Goal: Task Accomplishment & Management: Complete application form

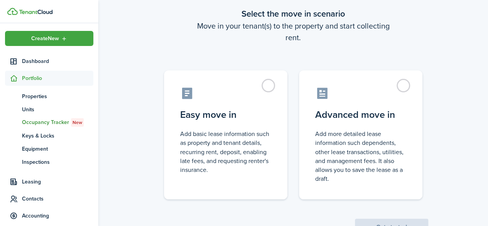
scroll to position [73, 0]
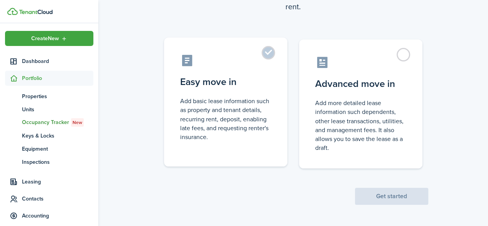
click at [265, 54] on label "Easy move in Add basic lease information such as property and tenant details, r…" at bounding box center [225, 101] width 123 height 129
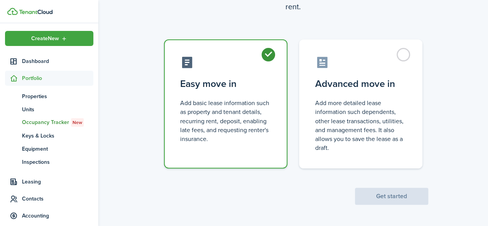
radio input "true"
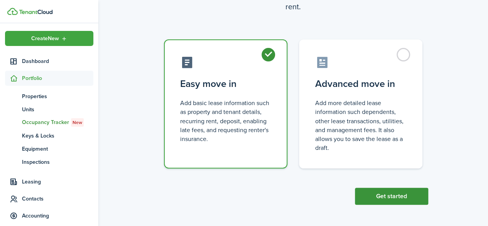
click at [367, 194] on button "Get started" at bounding box center [391, 195] width 73 height 17
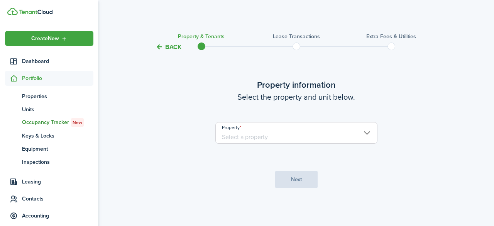
click at [295, 138] on input "Property" at bounding box center [296, 133] width 162 height 22
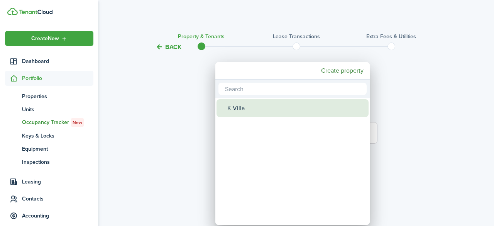
click at [234, 105] on div "K Villa" at bounding box center [295, 108] width 137 height 18
type input "K Villa"
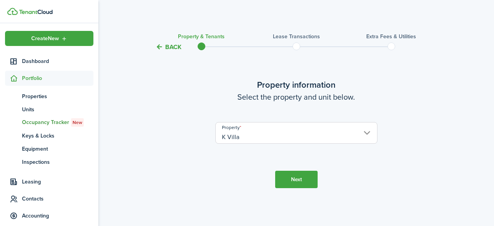
click at [365, 133] on input "K Villa" at bounding box center [296, 133] width 162 height 22
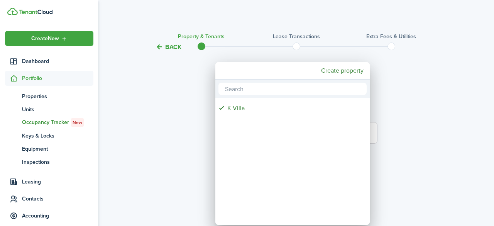
click at [187, 123] on div at bounding box center [246, 112] width 617 height 349
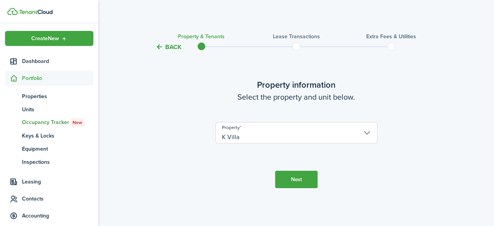
click at [259, 134] on input "K Villa" at bounding box center [296, 133] width 162 height 22
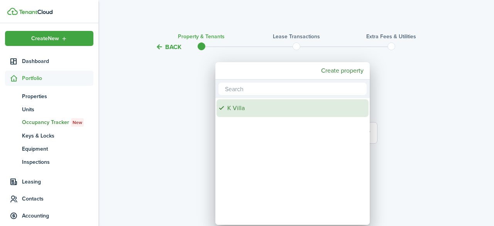
click at [231, 111] on div "K Villa" at bounding box center [295, 108] width 137 height 18
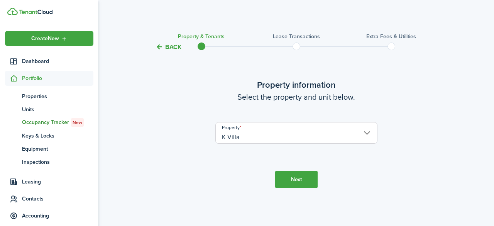
click at [288, 177] on button "Next" at bounding box center [296, 179] width 42 height 17
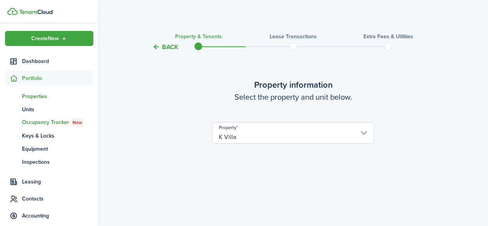
click at [33, 98] on span "Properties" at bounding box center [57, 96] width 71 height 8
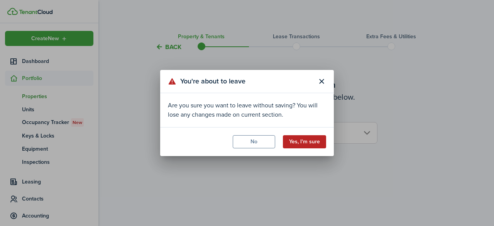
click at [311, 144] on button "Yes, I'm sure" at bounding box center [304, 141] width 43 height 13
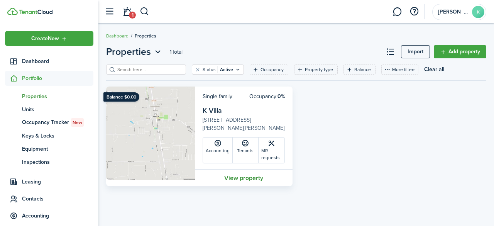
click at [247, 176] on link "View property" at bounding box center [244, 177] width 98 height 17
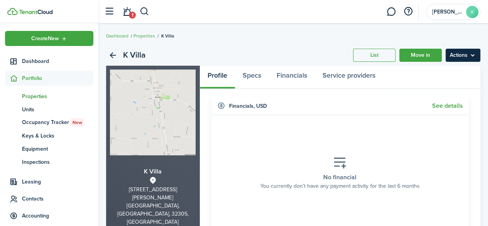
click at [476, 57] on menu-btn "Actions" at bounding box center [463, 55] width 35 height 13
click at [463, 56] on menu-btn "Actions" at bounding box center [463, 55] width 35 height 13
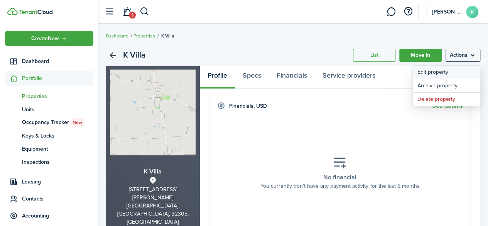
click at [434, 74] on link "Edit property" at bounding box center [447, 72] width 68 height 13
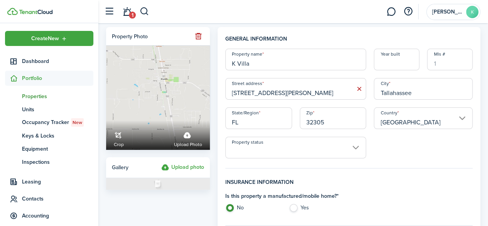
click at [267, 68] on input "K Villa" at bounding box center [295, 60] width 141 height 22
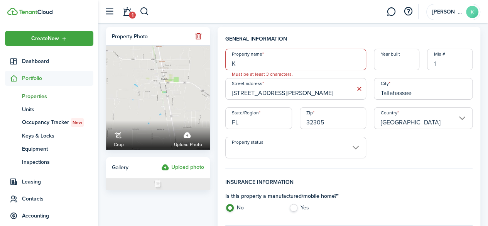
type input "K"
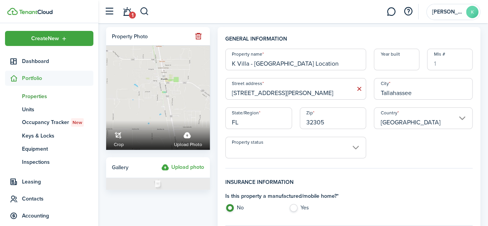
click at [356, 146] on input "Property status" at bounding box center [295, 148] width 141 height 22
type input "K Villa - [GEOGRAPHIC_DATA] Location"
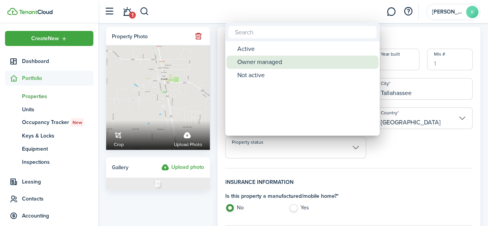
click at [260, 60] on div "Owner managed" at bounding box center [305, 62] width 137 height 13
type input "Owner managed"
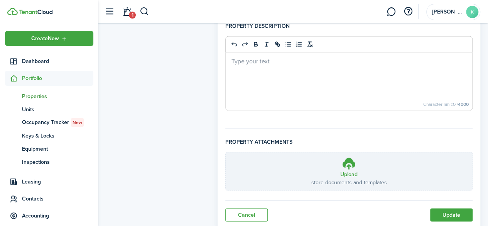
scroll to position [598, 0]
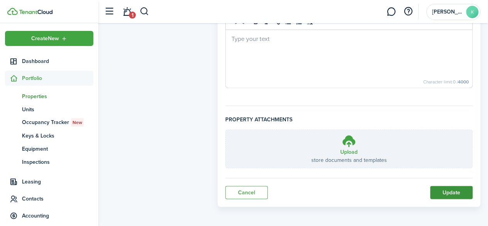
click at [453, 189] on button "Update" at bounding box center [451, 192] width 42 height 13
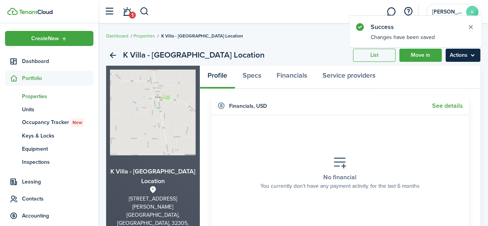
click at [454, 53] on menu-btn "Actions" at bounding box center [463, 55] width 35 height 13
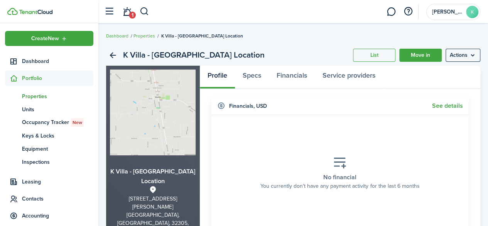
click at [34, 95] on span "Properties" at bounding box center [57, 96] width 71 height 8
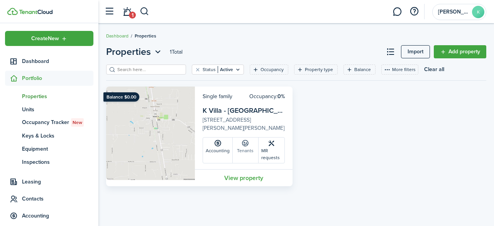
click at [242, 148] on link "Tenants" at bounding box center [246, 149] width 26 height 25
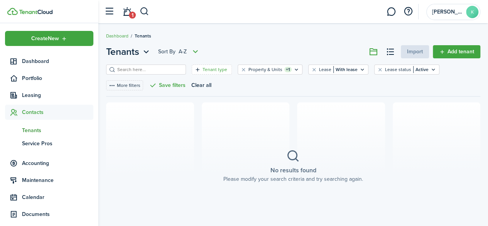
click at [208, 68] on filter-tag-label "Tenant type" at bounding box center [215, 69] width 25 height 7
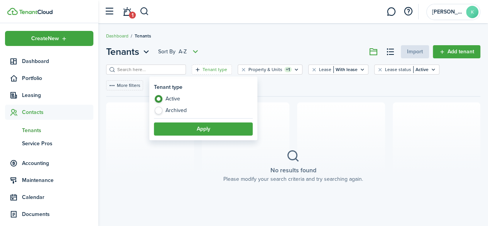
click at [242, 47] on header-page "Tenants Sort by A-Z Import Add tenant" at bounding box center [293, 55] width 374 height 20
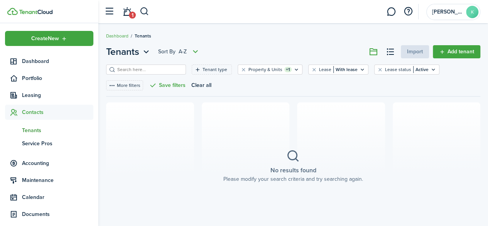
click at [242, 47] on header-page "Tenants Sort by A-Z Import Add tenant" at bounding box center [293, 55] width 374 height 20
click at [162, 71] on input "search" at bounding box center [149, 69] width 68 height 7
type input "[PERSON_NAME]"
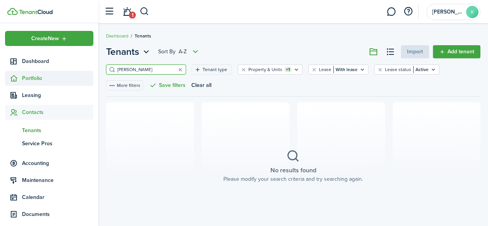
click at [34, 78] on span "Portfolio" at bounding box center [57, 78] width 71 height 8
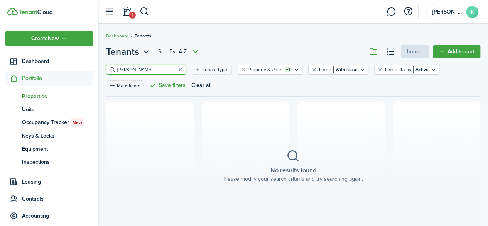
click at [34, 94] on span "Properties" at bounding box center [57, 96] width 71 height 8
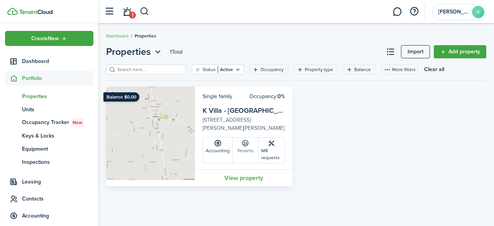
click at [245, 148] on link "Tenants" at bounding box center [246, 149] width 26 height 25
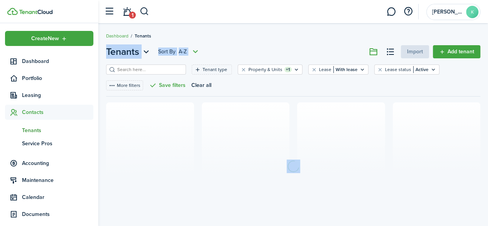
click at [245, 148] on section at bounding box center [293, 165] width 374 height 127
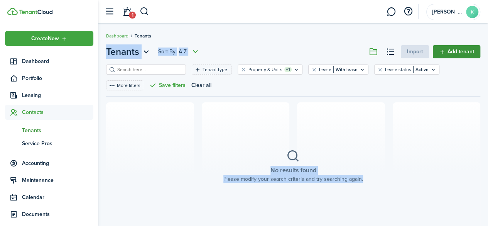
click at [456, 53] on link "Add tenant" at bounding box center [456, 51] width 47 height 13
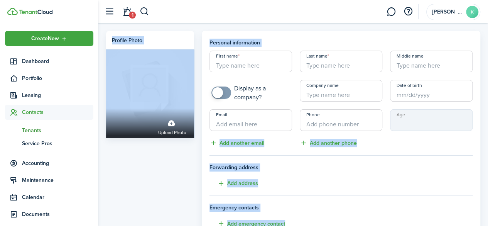
click at [270, 66] on input "First name" at bounding box center [250, 62] width 83 height 22
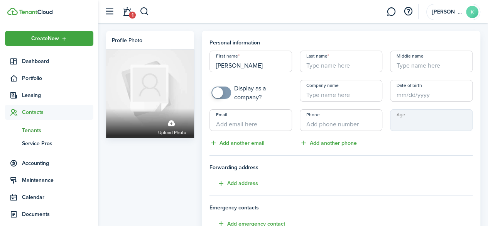
type input "[PERSON_NAME]"
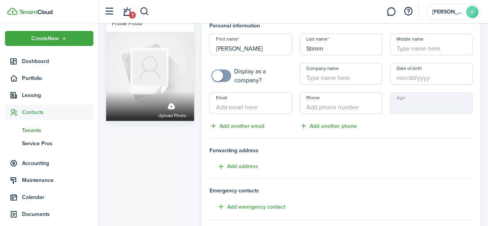
scroll to position [11, 0]
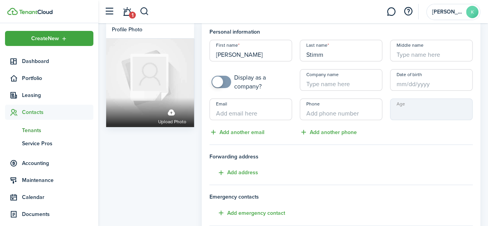
type input "Stimm"
click at [223, 108] on input "Email" at bounding box center [250, 109] width 83 height 22
type input "E"
click at [214, 54] on input "[PERSON_NAME]" at bounding box center [250, 51] width 83 height 22
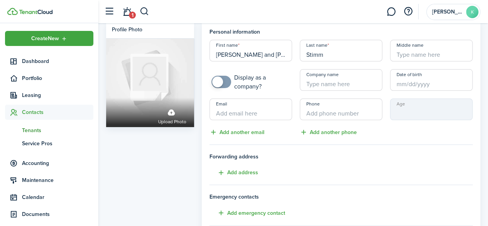
type input "[PERSON_NAME] and [PERSON_NAME]"
click at [306, 54] on input "Stimm" at bounding box center [341, 51] width 83 height 22
type input "Skipper and Stimm"
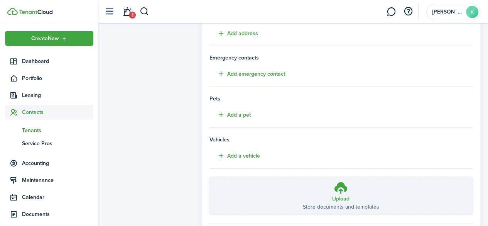
scroll to position [195, 0]
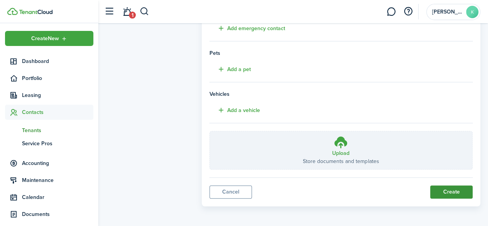
click at [452, 191] on button "Create" at bounding box center [451, 191] width 42 height 13
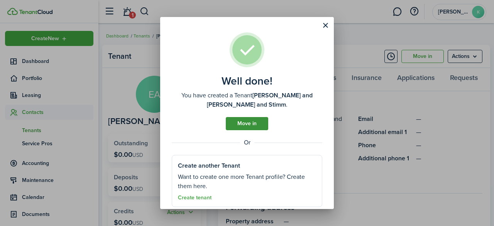
click at [248, 128] on link "Move in" at bounding box center [247, 123] width 42 height 13
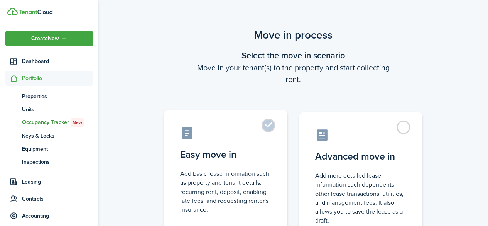
click at [265, 133] on control-radio-card-icon at bounding box center [225, 133] width 91 height 14
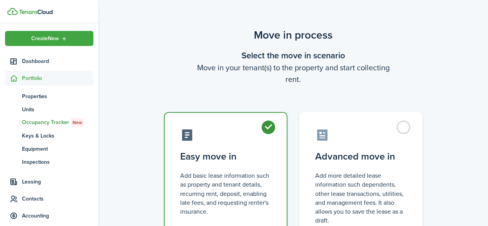
radio input "true"
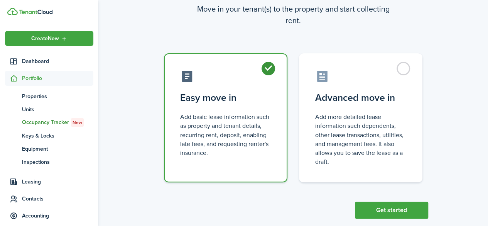
scroll to position [73, 0]
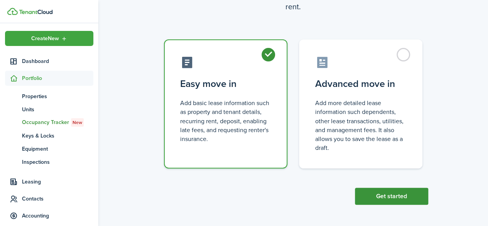
click at [385, 200] on button "Get started" at bounding box center [391, 195] width 73 height 17
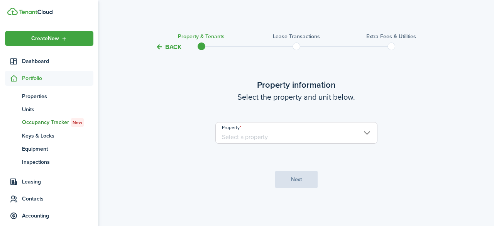
click at [320, 135] on input "Property" at bounding box center [296, 133] width 162 height 22
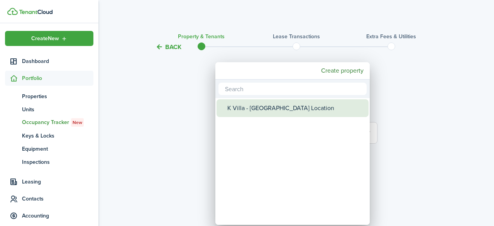
click at [277, 111] on div "K Villa - [GEOGRAPHIC_DATA] Location" at bounding box center [295, 108] width 137 height 18
type input "K Villa - [GEOGRAPHIC_DATA] Location"
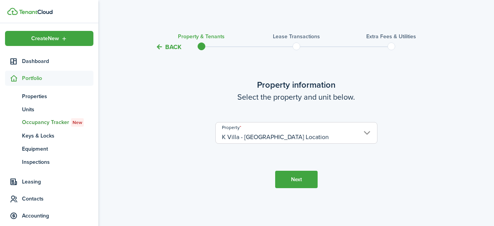
click at [294, 179] on button "Next" at bounding box center [296, 179] width 42 height 17
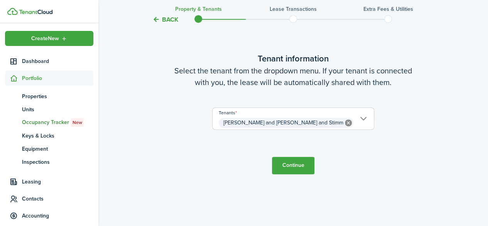
scroll to position [221, 0]
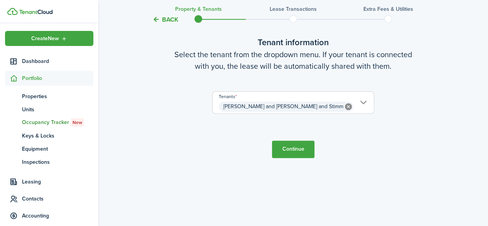
click at [287, 148] on button "Continue" at bounding box center [293, 148] width 42 height 17
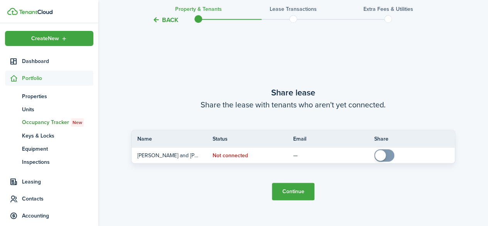
scroll to position [400, 0]
click at [292, 188] on button "Continue" at bounding box center [293, 191] width 42 height 17
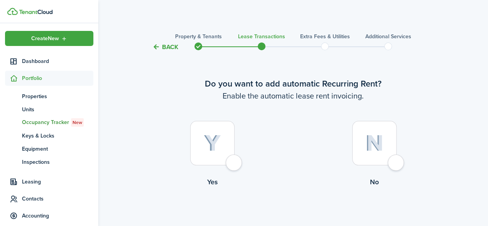
click at [233, 160] on div at bounding box center [212, 143] width 44 height 44
radio input "true"
click at [233, 160] on div "Do you want to add automatic Recurring Rent? Enable the automatic lease rent in…" at bounding box center [293, 152] width 324 height 181
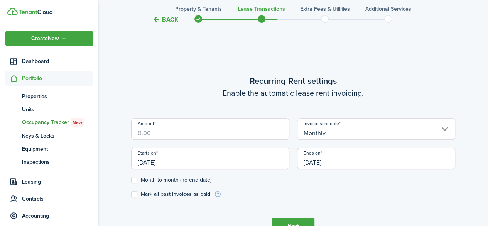
scroll to position [212, 0]
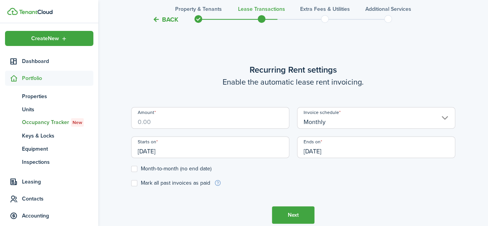
click at [177, 126] on input "Amount" at bounding box center [210, 118] width 158 height 22
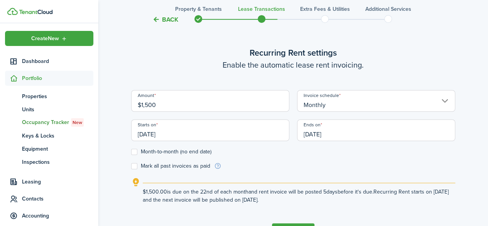
click at [144, 136] on input "[DATE]" at bounding box center [210, 130] width 158 height 22
type input "$1,500.00"
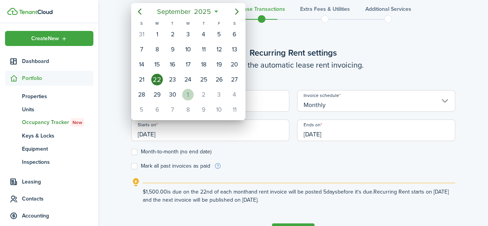
click at [187, 92] on div "1" at bounding box center [188, 95] width 12 height 12
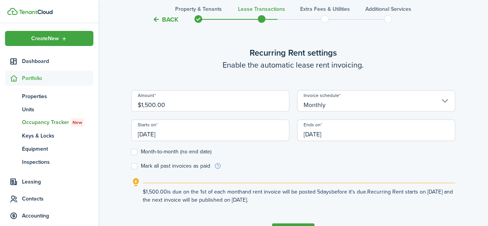
type input "[DATE]"
click at [343, 131] on input "[DATE]" at bounding box center [376, 130] width 158 height 22
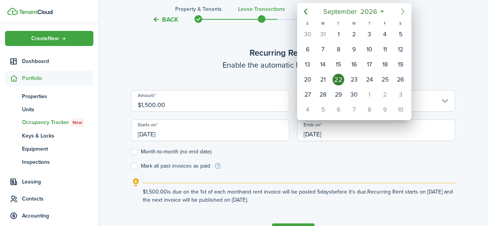
click at [402, 11] on icon "Next page" at bounding box center [402, 11] width 9 height 9
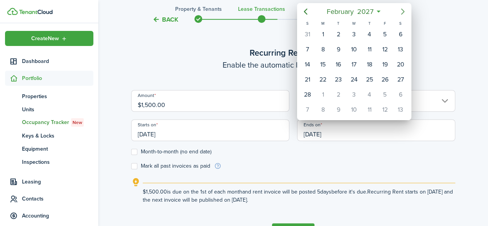
click at [402, 11] on icon "Next page" at bounding box center [402, 11] width 9 height 9
click at [306, 11] on icon "Previous page" at bounding box center [305, 11] width 9 height 9
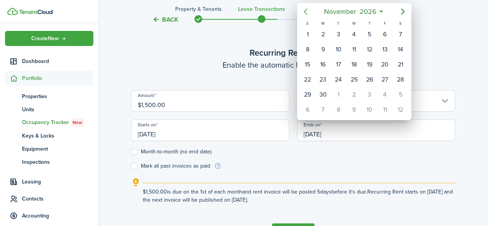
click at [306, 11] on icon "Previous page" at bounding box center [305, 11] width 9 height 9
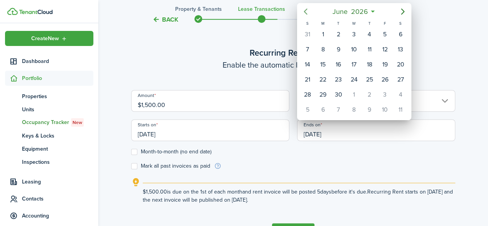
click at [306, 11] on icon "Previous page" at bounding box center [305, 11] width 9 height 9
click at [310, 33] on div "1" at bounding box center [308, 35] width 12 height 12
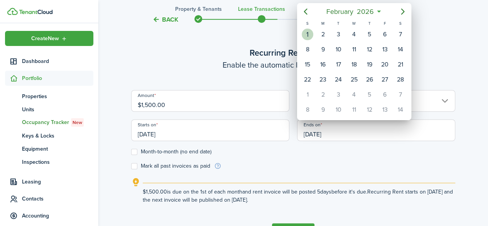
type input "[DATE]"
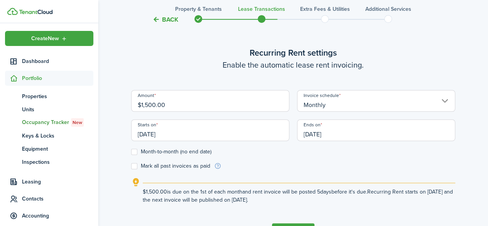
click at [134, 166] on label "Mark all past invoices as paid" at bounding box center [170, 166] width 79 height 6
click at [131, 166] on input "Mark all past invoices as paid" at bounding box center [131, 166] width 0 height 0
checkbox input "true"
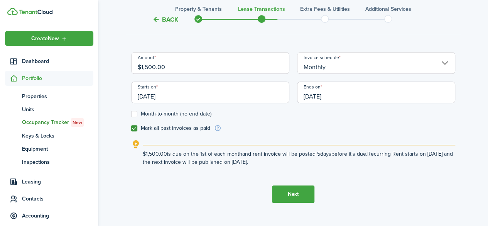
scroll to position [264, 0]
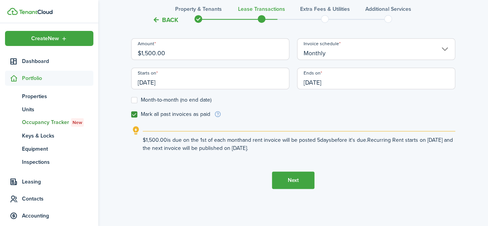
click at [297, 180] on button "Next" at bounding box center [293, 179] width 42 height 17
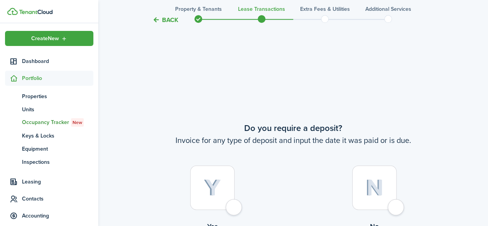
scroll to position [438, 0]
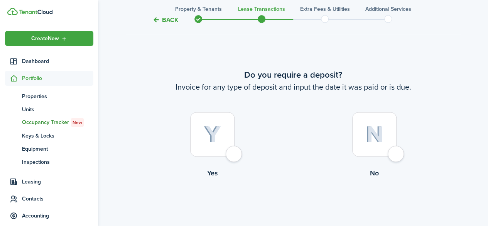
click at [396, 156] on div at bounding box center [374, 134] width 44 height 44
radio input "true"
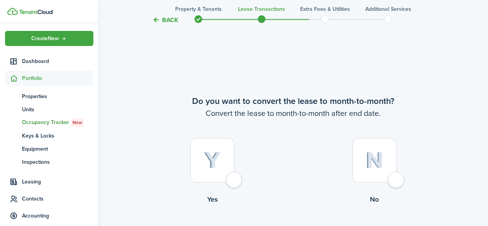
scroll to position [664, 0]
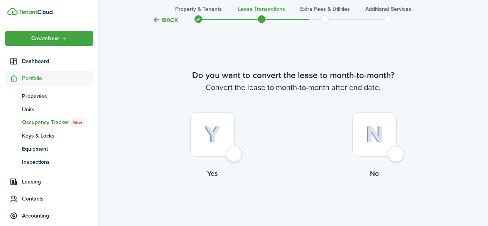
click at [394, 151] on div at bounding box center [374, 134] width 44 height 44
radio input "true"
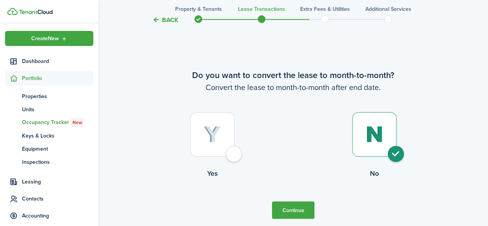
click at [235, 153] on div at bounding box center [212, 134] width 44 height 44
radio input "true"
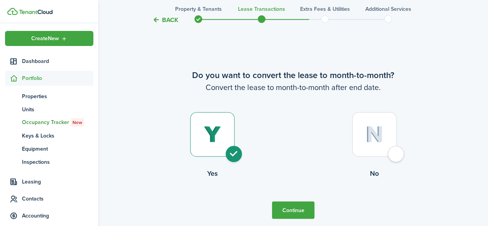
click at [292, 208] on button "Continue" at bounding box center [293, 209] width 42 height 17
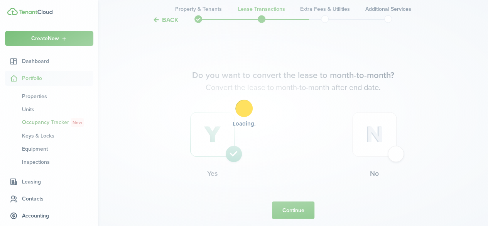
scroll to position [0, 0]
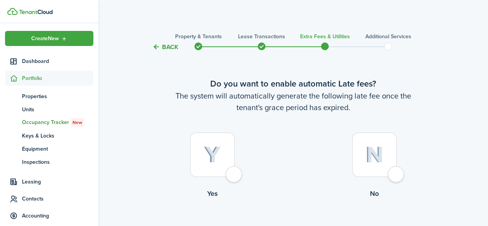
click at [235, 176] on div at bounding box center [212, 154] width 44 height 44
radio input "true"
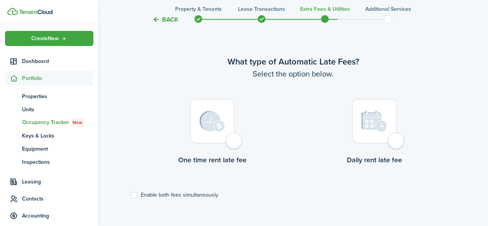
scroll to position [224, 0]
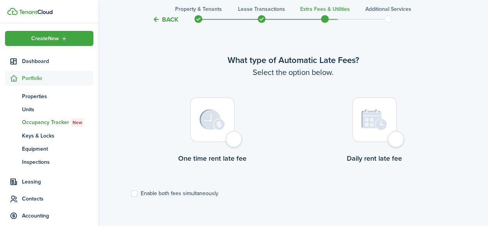
click at [235, 142] on div at bounding box center [212, 119] width 44 height 44
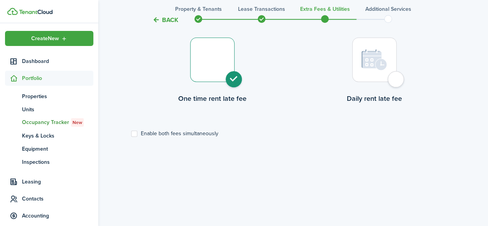
scroll to position [257, 0]
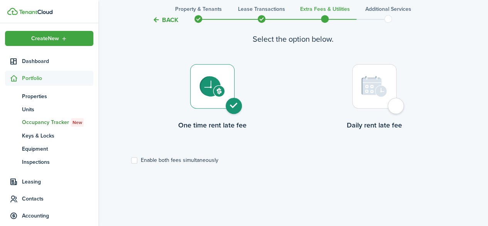
click at [404, 113] on label "Daily rent late fee" at bounding box center [374, 99] width 162 height 70
radio input "false"
radio input "true"
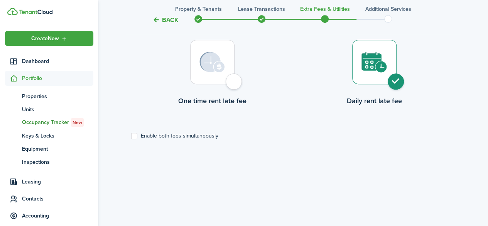
scroll to position [254, 0]
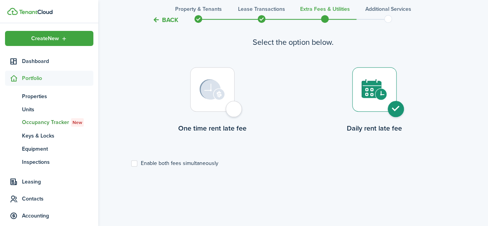
click at [232, 111] on div at bounding box center [212, 89] width 44 height 44
radio input "true"
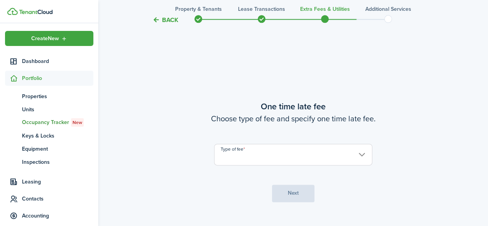
scroll to position [449, 0]
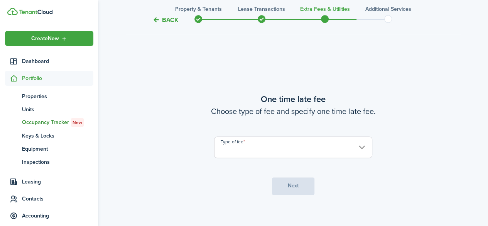
click at [242, 146] on input "Type of fee" at bounding box center [293, 147] width 158 height 22
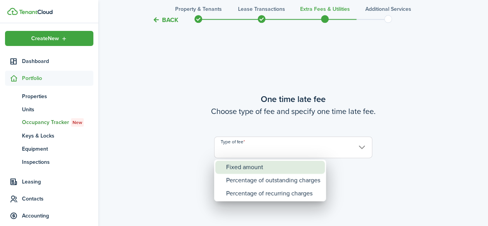
click at [240, 167] on div "Fixed amount" at bounding box center [273, 166] width 94 height 13
type input "Fixed amount"
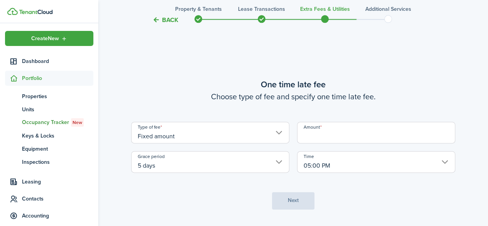
click at [321, 140] on input "Amount" at bounding box center [376, 133] width 158 height 22
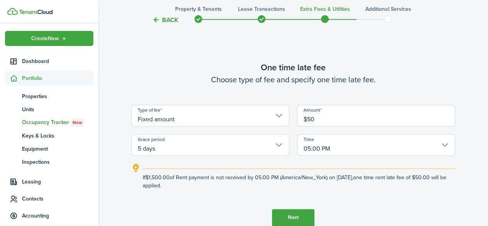
click at [214, 149] on input "5 days" at bounding box center [210, 145] width 158 height 22
type input "$50.00"
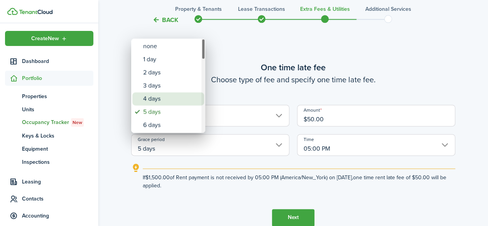
click at [159, 103] on div "4 days" at bounding box center [171, 98] width 56 height 13
type input "4 days"
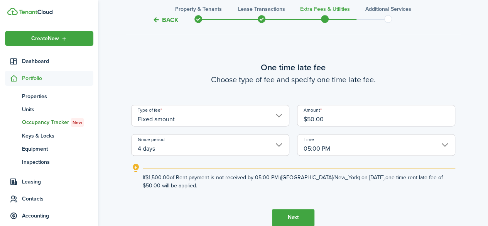
click at [344, 151] on input "05:00 PM" at bounding box center [376, 145] width 158 height 22
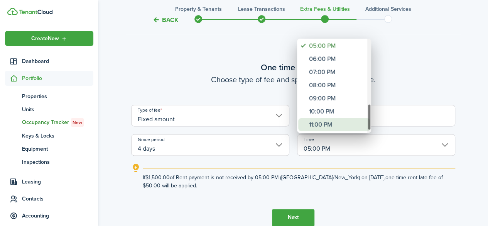
drag, startPoint x: 368, startPoint y: 64, endPoint x: 365, endPoint y: 129, distance: 65.3
click at [365, 129] on mbsc-scrollview-base "12:00 AM 01:00 AM 02:00 AM 03:00 AM 04:00 AM 05:00 AM 06:00 AM 07:00 AM 08:00 A…" at bounding box center [334, 85] width 74 height 93
click at [326, 122] on div "11:00 PM" at bounding box center [337, 124] width 56 height 13
type input "11:00 PM"
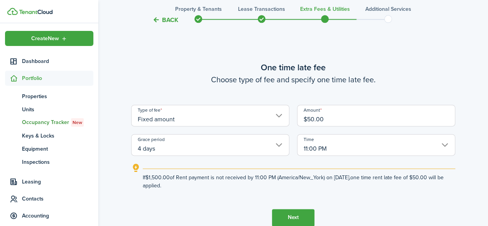
click at [355, 193] on tc-wizard-step "One time late fee Choose type of fee and specify one time late fee. Type of fee…" at bounding box center [293, 143] width 324 height 226
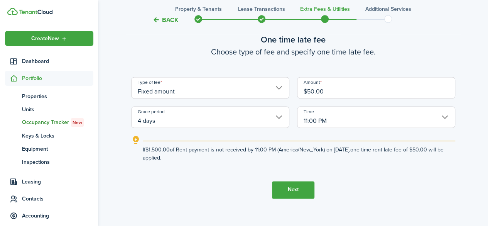
scroll to position [480, 0]
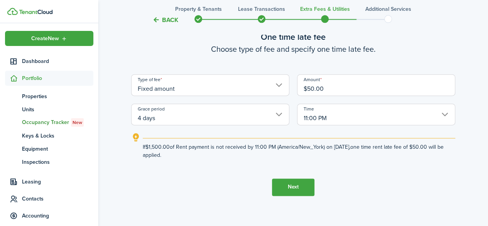
click at [302, 187] on button "Next" at bounding box center [293, 186] width 42 height 17
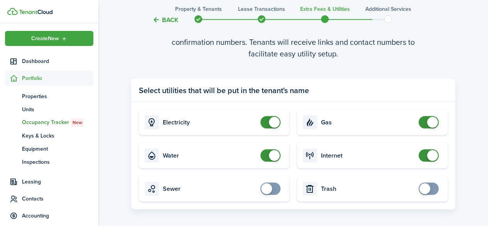
scroll to position [712, 0]
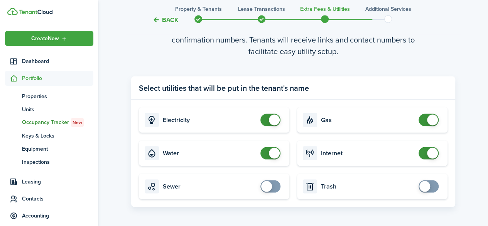
checkbox input "false"
click at [267, 152] on span at bounding box center [271, 153] width 8 height 12
checkbox input "false"
click at [270, 120] on span at bounding box center [274, 119] width 11 height 11
checkbox input "false"
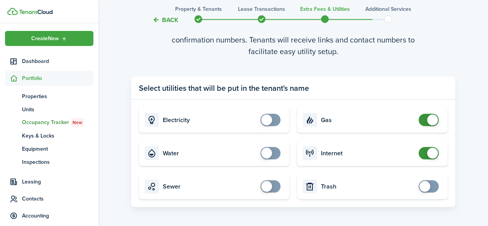
click at [429, 119] on span at bounding box center [432, 119] width 11 height 11
click at [425, 152] on span at bounding box center [429, 153] width 8 height 12
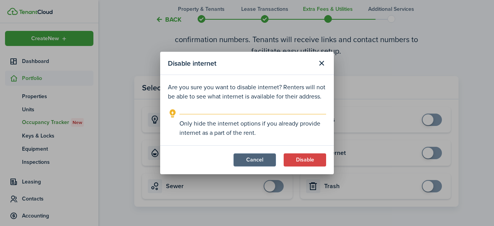
click at [247, 158] on button "Cancel" at bounding box center [254, 159] width 42 height 13
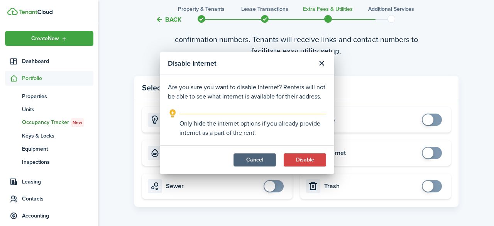
checkbox input "true"
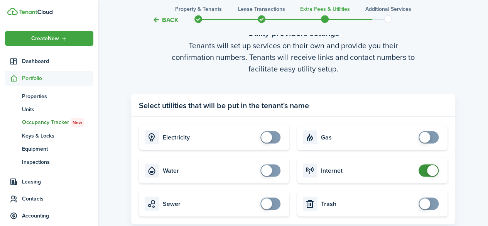
scroll to position [766, 0]
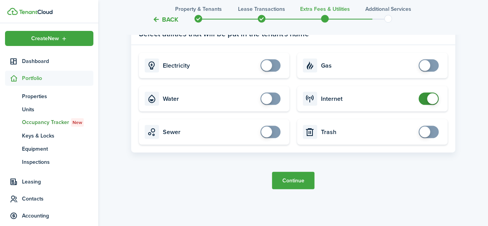
click at [299, 181] on button "Continue" at bounding box center [293, 180] width 42 height 17
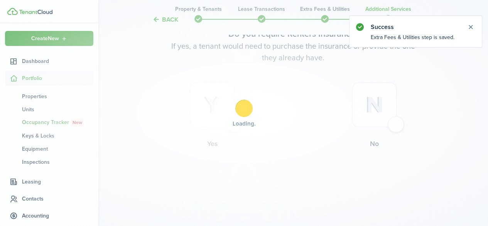
scroll to position [0, 0]
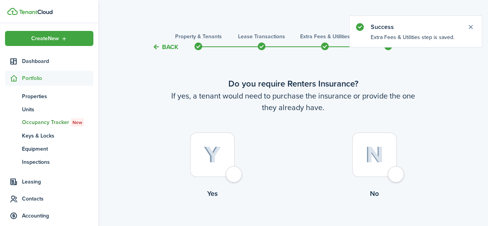
click at [396, 174] on div at bounding box center [374, 154] width 44 height 44
radio input "true"
click at [396, 174] on div at bounding box center [374, 154] width 44 height 44
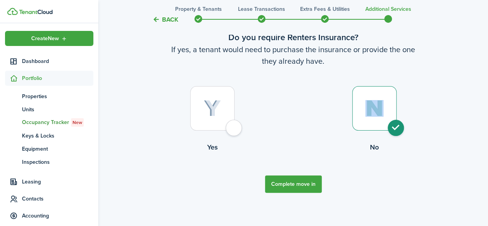
scroll to position [49, 0]
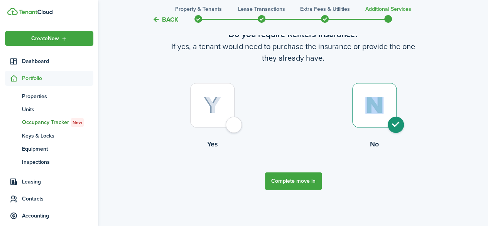
click at [308, 179] on button "Complete move in" at bounding box center [293, 180] width 57 height 17
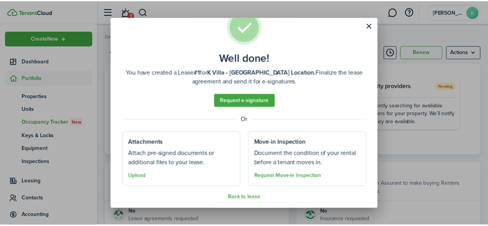
scroll to position [26, 0]
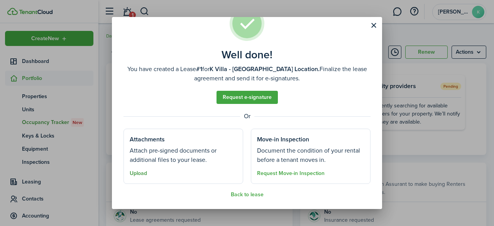
click at [135, 171] on button "Upload" at bounding box center [138, 173] width 17 height 6
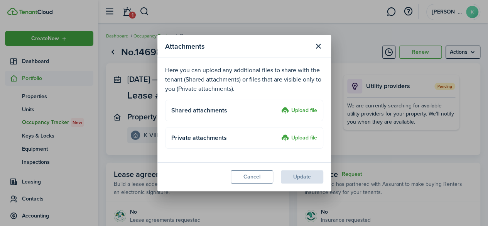
click at [301, 109] on label "Upload file" at bounding box center [299, 110] width 36 height 9
click at [279, 106] on input "Upload file" at bounding box center [279, 106] width 0 height 0
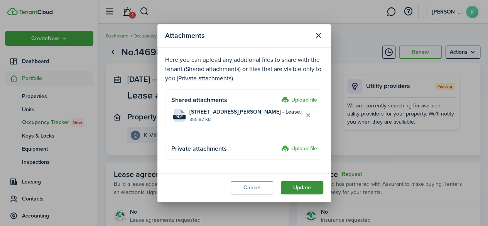
click at [301, 187] on button "Update" at bounding box center [302, 187] width 42 height 13
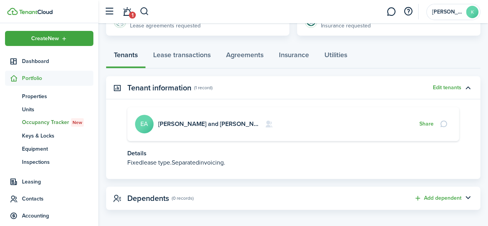
scroll to position [198, 0]
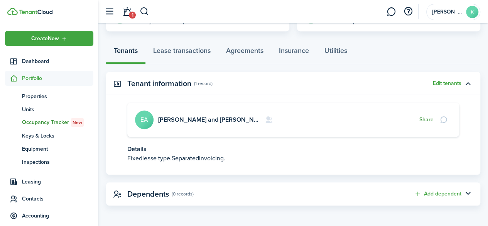
click at [430, 118] on button "Share" at bounding box center [426, 120] width 14 height 6
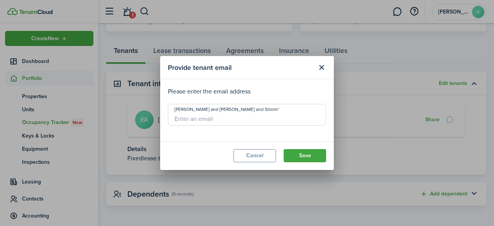
click at [199, 116] on input "[PERSON_NAME] and [PERSON_NAME] and Stimm" at bounding box center [247, 115] width 158 height 22
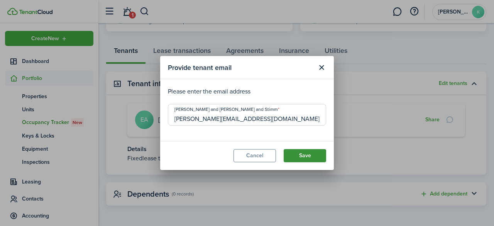
type input "[PERSON_NAME][EMAIL_ADDRESS][DOMAIN_NAME]"
click at [303, 151] on button "Save" at bounding box center [305, 155] width 42 height 13
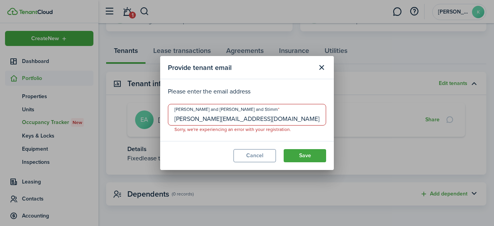
click at [255, 120] on input "[PERSON_NAME][EMAIL_ADDRESS][DOMAIN_NAME]" at bounding box center [247, 115] width 158 height 22
click at [313, 155] on button "Save" at bounding box center [305, 155] width 42 height 13
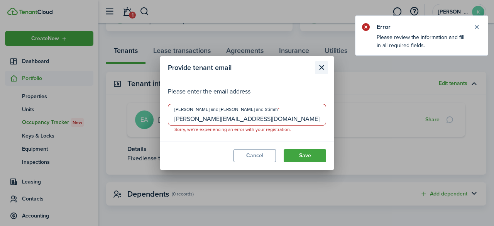
click at [323, 65] on button "Close modal" at bounding box center [321, 67] width 13 height 13
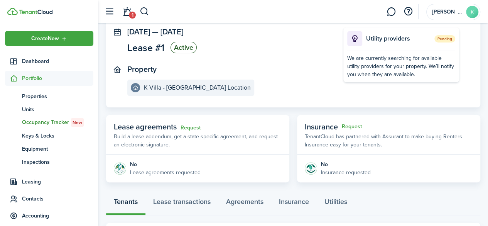
scroll to position [0, 0]
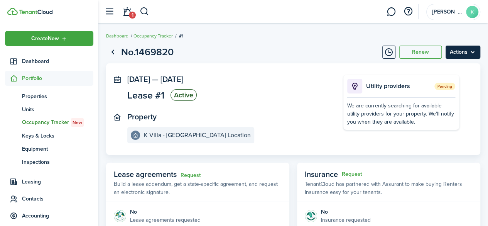
click at [453, 49] on menu-btn "Actions" at bounding box center [463, 52] width 35 height 13
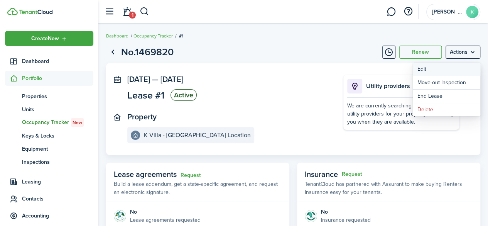
click at [421, 68] on button "Edit" at bounding box center [447, 68] width 68 height 13
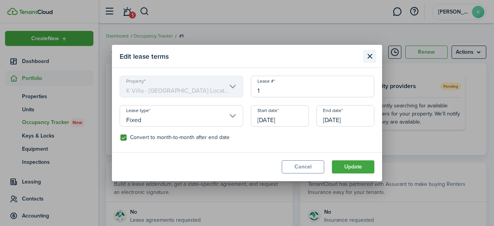
click at [370, 56] on button "Close modal" at bounding box center [369, 56] width 13 height 13
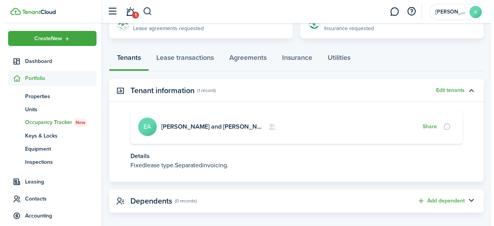
scroll to position [197, 0]
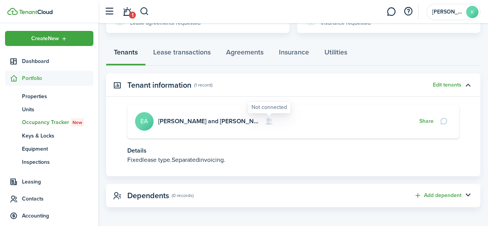
click at [271, 120] on icon at bounding box center [269, 121] width 8 height 8
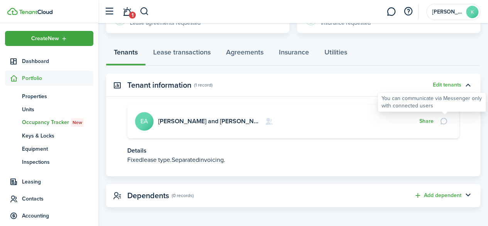
click at [442, 121] on div at bounding box center [444, 121] width 13 height 11
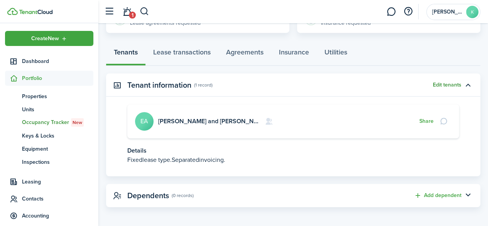
click at [444, 83] on button "Edit tenants" at bounding box center [447, 85] width 29 height 6
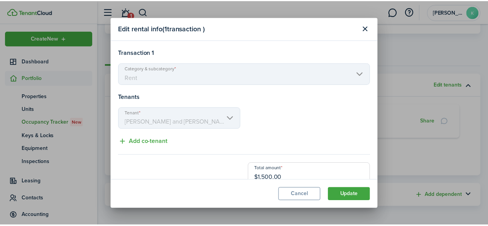
scroll to position [12, 0]
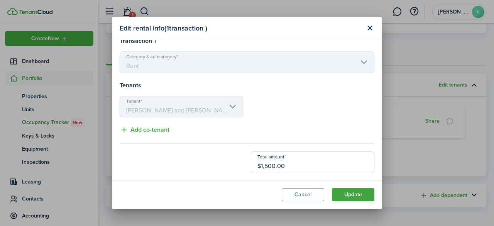
click at [384, 125] on div "Edit rental info ( 1 transaction ) Transaction 1 Category & subcategory Rent Te…" at bounding box center [247, 113] width 494 height 226
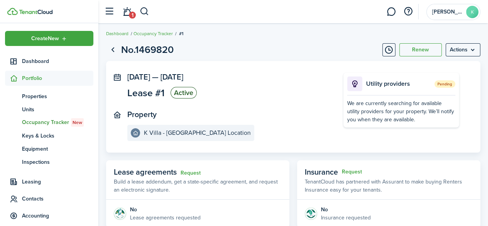
scroll to position [0, 0]
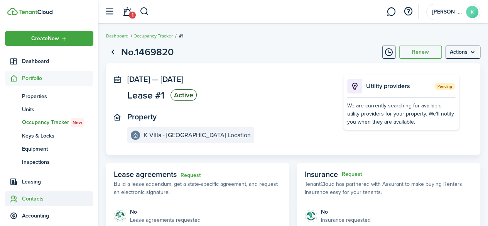
click at [37, 199] on span "Contacts" at bounding box center [57, 198] width 71 height 8
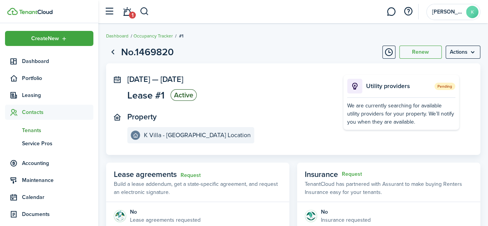
click at [29, 132] on span "Tenants" at bounding box center [57, 130] width 71 height 8
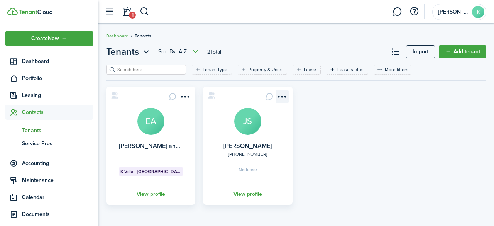
click at [284, 96] on menu-btn-icon "Open menu" at bounding box center [281, 96] width 13 height 13
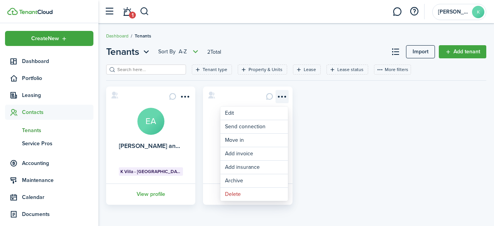
click at [284, 96] on menu-btn-icon "Open menu" at bounding box center [281, 96] width 13 height 13
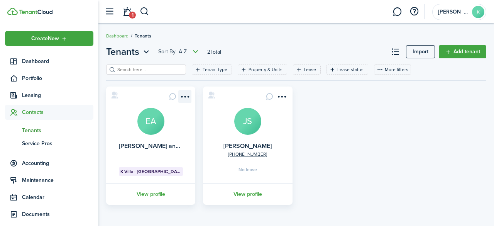
click at [179, 98] on menu-btn-icon "Open menu" at bounding box center [184, 96] width 13 height 13
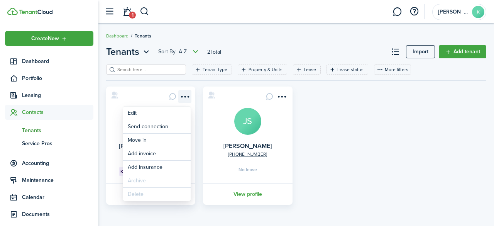
click at [179, 98] on menu-btn-icon "Open menu" at bounding box center [184, 96] width 13 height 13
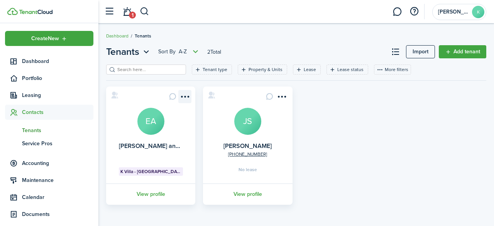
click at [179, 98] on menu-btn-icon "Open menu" at bounding box center [184, 96] width 13 height 13
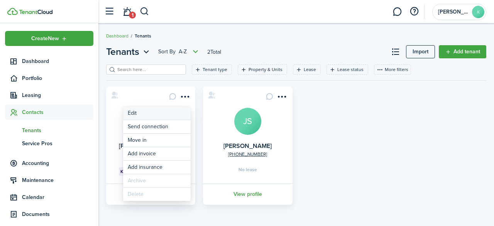
click at [128, 114] on link "Edit" at bounding box center [157, 112] width 68 height 13
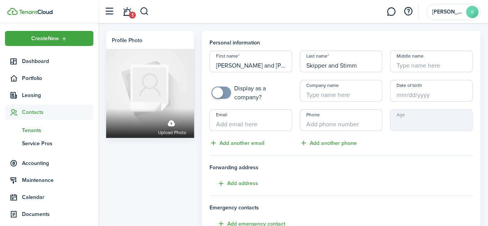
click at [223, 123] on input "Email" at bounding box center [250, 120] width 83 height 22
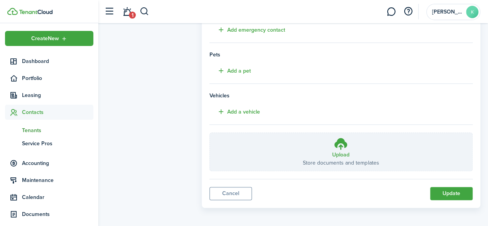
scroll to position [195, 0]
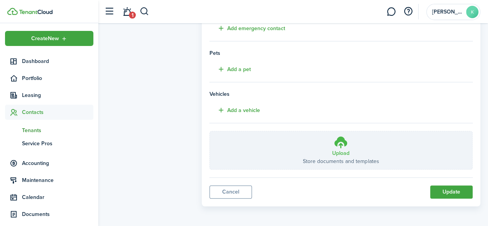
type input "[PERSON_NAME][EMAIL_ADDRESS][DOMAIN_NAME]"
click at [338, 157] on p "Store documents and templates" at bounding box center [341, 161] width 76 height 8
click at [210, 131] on input "Upload Store documents and templates Choose file" at bounding box center [210, 131] width 0 height 0
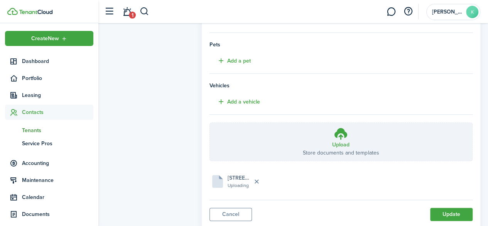
scroll to position [226, 0]
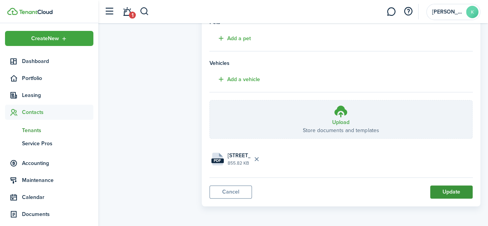
click at [448, 189] on button "Update" at bounding box center [451, 191] width 42 height 13
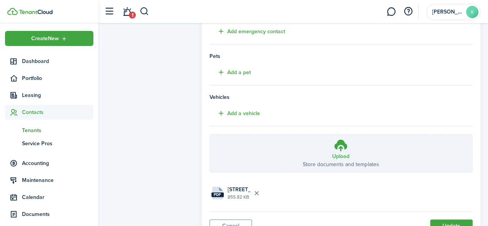
scroll to position [198, 0]
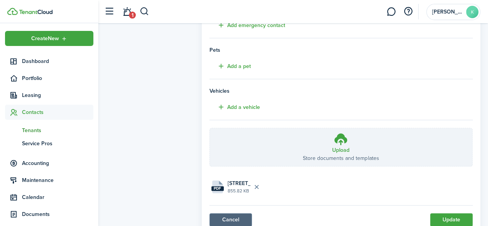
click at [238, 217] on link "Cancel" at bounding box center [230, 219] width 42 height 13
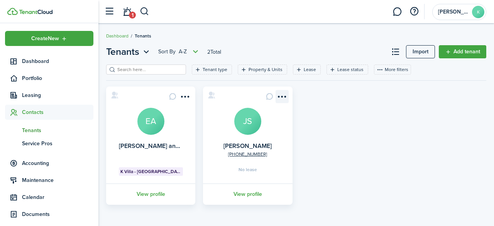
click at [279, 94] on menu-btn-icon "Open menu" at bounding box center [281, 96] width 13 height 13
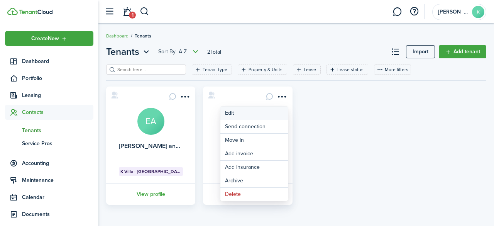
click at [234, 113] on link "Edit" at bounding box center [254, 112] width 68 height 13
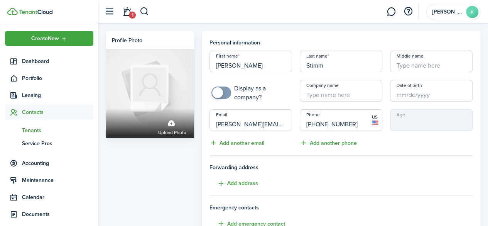
scroll to position [25, 0]
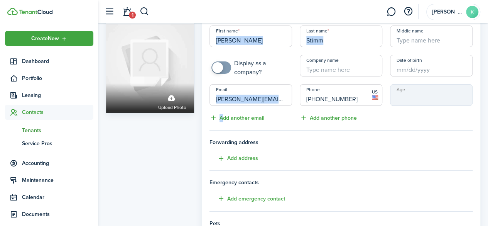
drag, startPoint x: 487, startPoint y: 63, endPoint x: 492, endPoint y: 101, distance: 37.7
click at [488, 101] on html "Create New Dashboard Portfolio Leasing Contacts tn Tenants sp Service Pros Acco…" at bounding box center [244, 88] width 488 height 226
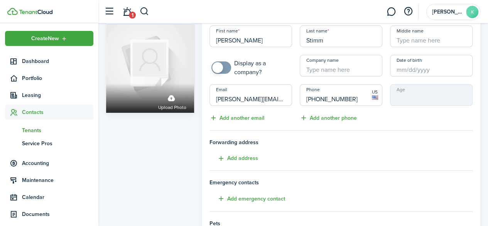
click at [412, 121] on div "Age" at bounding box center [431, 103] width 90 height 38
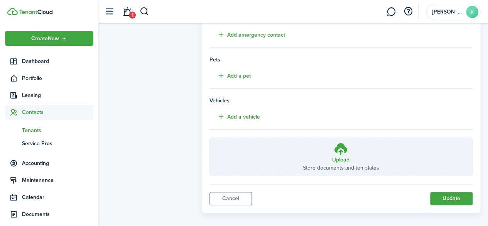
scroll to position [195, 0]
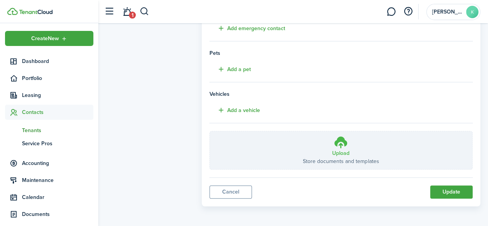
click at [339, 142] on icon at bounding box center [341, 142] width 15 height 14
click at [210, 131] on input "Upload Store documents and templates Choose file" at bounding box center [210, 131] width 0 height 0
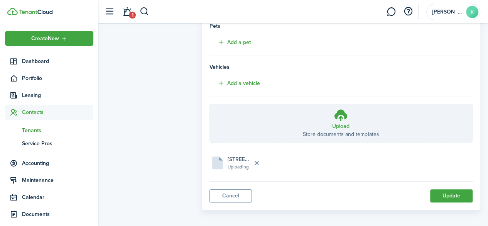
scroll to position [226, 0]
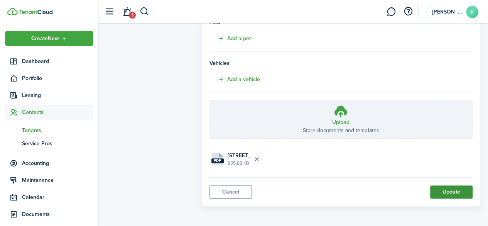
click at [461, 189] on button "Update" at bounding box center [451, 191] width 42 height 13
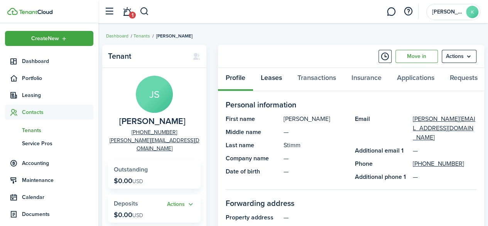
click at [273, 83] on link "Leases" at bounding box center [271, 79] width 37 height 23
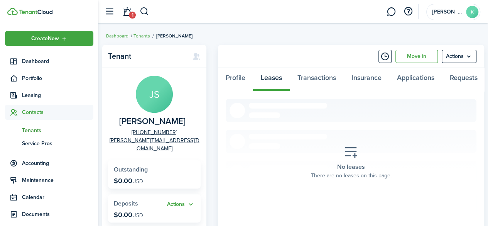
click at [353, 156] on icon at bounding box center [351, 152] width 14 height 14
click at [355, 159] on icon at bounding box center [351, 152] width 14 height 14
click at [317, 78] on link "Transactions" at bounding box center [317, 79] width 54 height 23
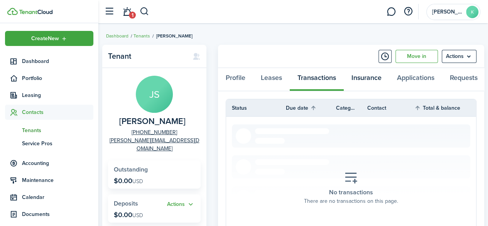
click at [367, 74] on link "Insurance" at bounding box center [367, 79] width 46 height 23
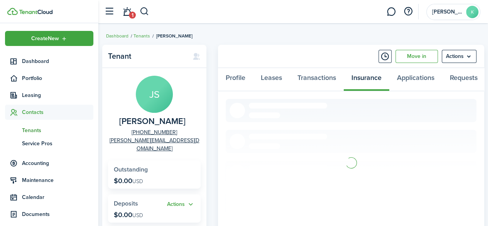
click at [367, 74] on div "Profile Leases Transactions Insurance Applications Requests" at bounding box center [351, 79] width 266 height 23
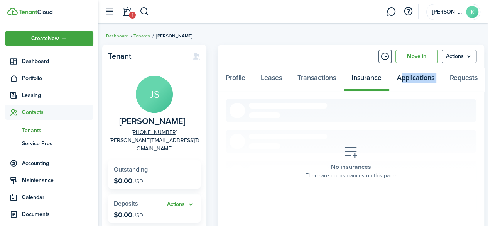
click at [431, 76] on link "Applications" at bounding box center [415, 79] width 53 height 23
click at [467, 78] on link "Requests" at bounding box center [463, 79] width 43 height 23
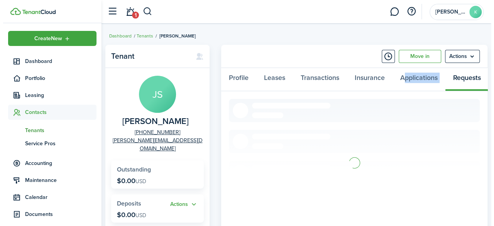
scroll to position [0, 4]
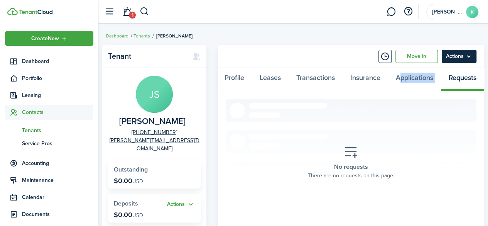
click at [465, 57] on menu-btn "Actions" at bounding box center [459, 56] width 35 height 13
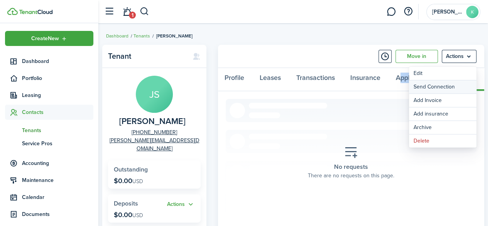
click at [434, 82] on button "Send Connection" at bounding box center [443, 86] width 68 height 13
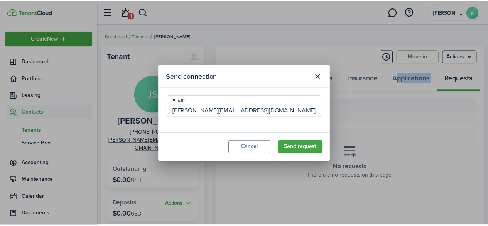
scroll to position [0, 0]
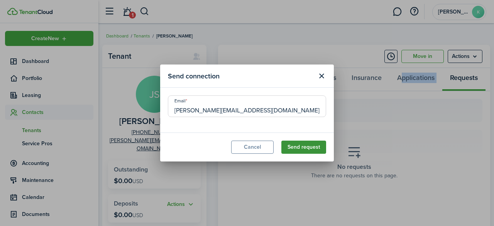
click at [302, 147] on button "Send request" at bounding box center [303, 146] width 45 height 13
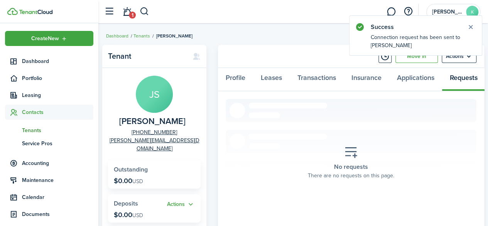
scroll to position [0, 4]
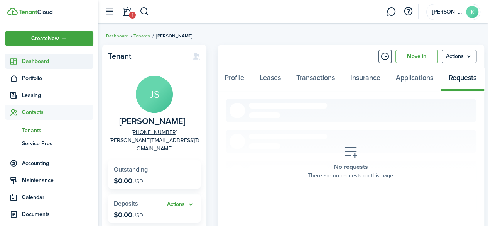
click at [34, 63] on span "Dashboard" at bounding box center [57, 61] width 71 height 8
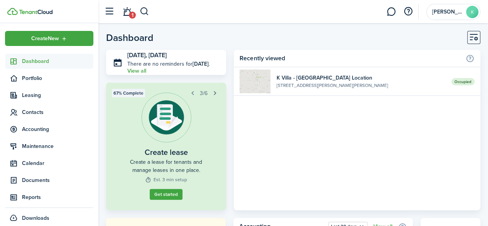
click at [214, 93] on button "button" at bounding box center [214, 93] width 11 height 11
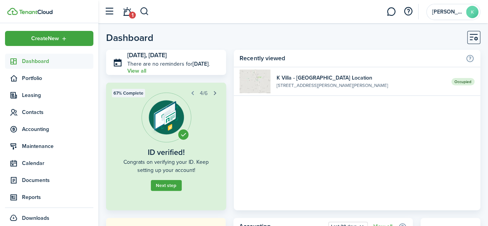
click at [214, 93] on button "button" at bounding box center [214, 93] width 11 height 11
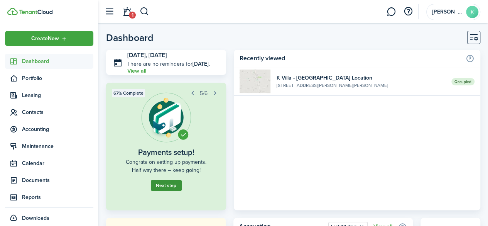
click at [169, 184] on button "Next step" at bounding box center [166, 185] width 31 height 11
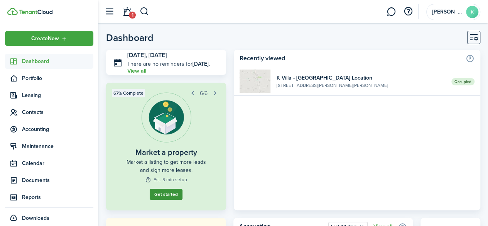
click at [170, 194] on link "Get started" at bounding box center [166, 194] width 33 height 11
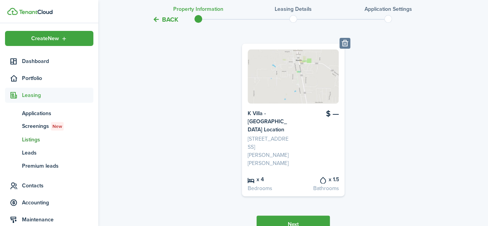
scroll to position [112, 0]
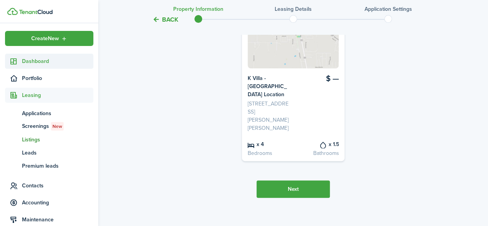
click at [34, 61] on span "Dashboard" at bounding box center [57, 61] width 71 height 8
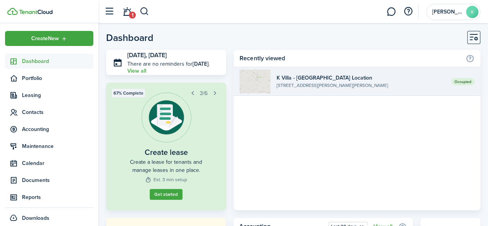
click at [262, 79] on img at bounding box center [255, 81] width 31 height 24
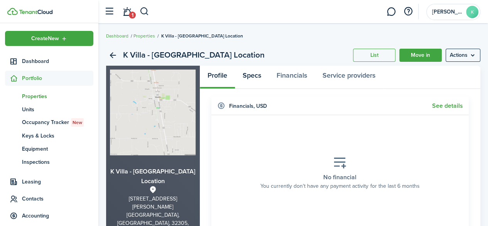
click at [248, 77] on link "Specs" at bounding box center [252, 77] width 34 height 23
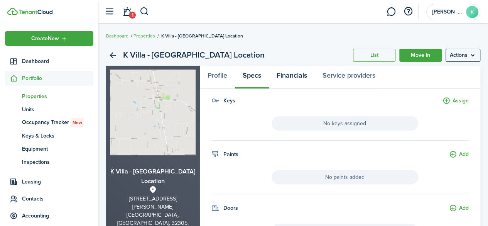
click at [295, 76] on link "Financials" at bounding box center [292, 77] width 46 height 23
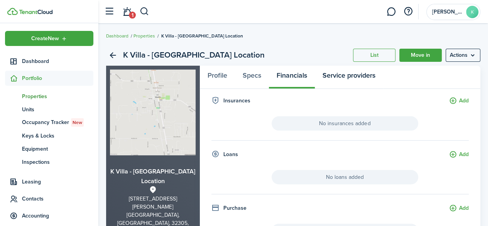
click at [355, 77] on link "Service providers" at bounding box center [349, 77] width 68 height 23
click at [355, 77] on div "Profile Specs Financials Service providers" at bounding box center [291, 77] width 183 height 23
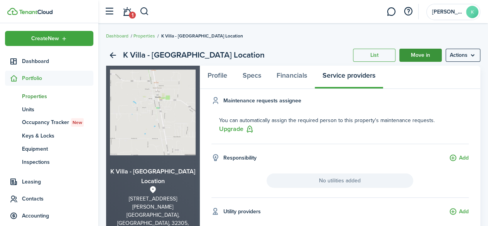
click at [430, 56] on link "Move in" at bounding box center [420, 55] width 42 height 13
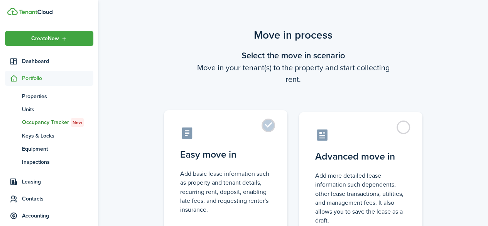
click at [263, 127] on label "Easy move in Add basic lease information such as property and tenant details, r…" at bounding box center [225, 174] width 123 height 129
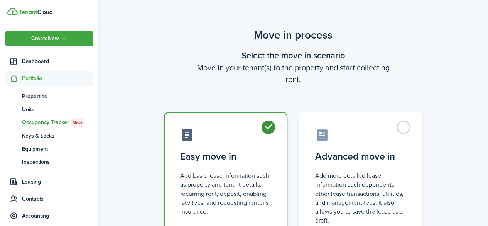
radio input "true"
click at [263, 127] on label "Easy move in Add basic lease information such as property and tenant details, r…" at bounding box center [225, 176] width 123 height 129
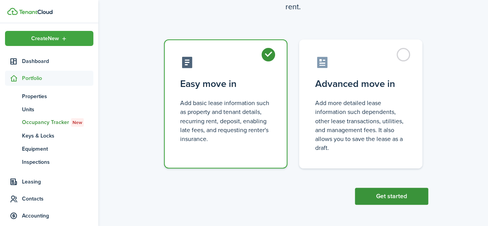
click at [368, 198] on button "Get started" at bounding box center [391, 195] width 73 height 17
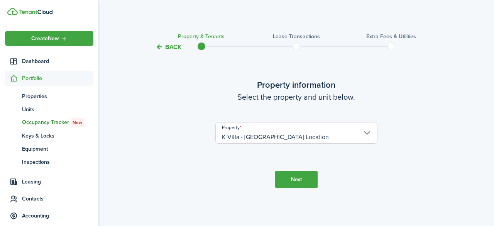
click at [301, 177] on button "Next" at bounding box center [296, 179] width 42 height 17
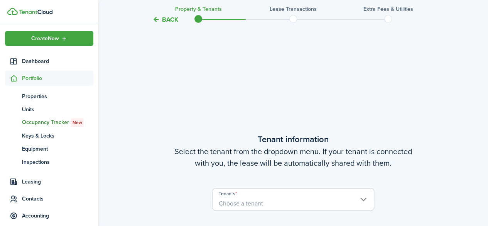
scroll to position [174, 0]
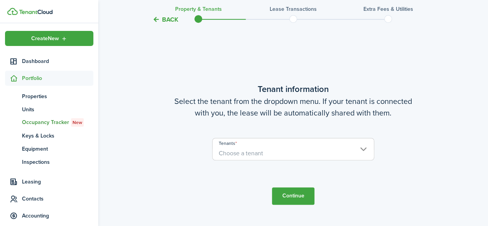
click at [284, 155] on span "Choose a tenant" at bounding box center [293, 153] width 161 height 13
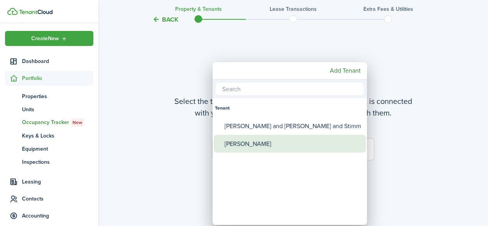
click at [238, 145] on div "[PERSON_NAME]" at bounding box center [293, 144] width 137 height 18
type input "[PERSON_NAME]"
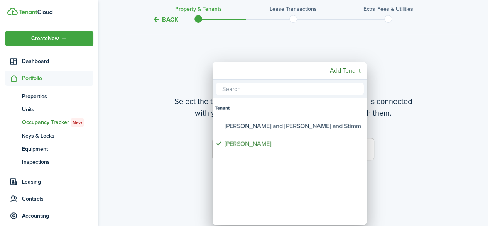
click at [182, 166] on div at bounding box center [243, 112] width 611 height 349
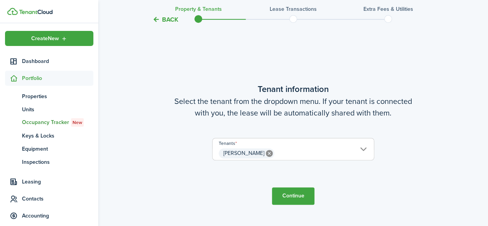
click at [285, 191] on button "Continue" at bounding box center [293, 195] width 42 height 17
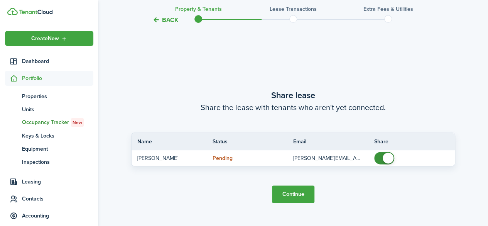
scroll to position [400, 0]
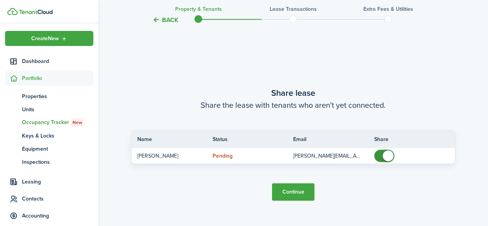
click at [291, 194] on button "Continue" at bounding box center [293, 191] width 42 height 17
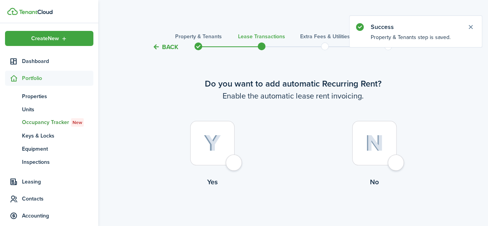
click at [235, 162] on div at bounding box center [212, 143] width 44 height 44
radio input "true"
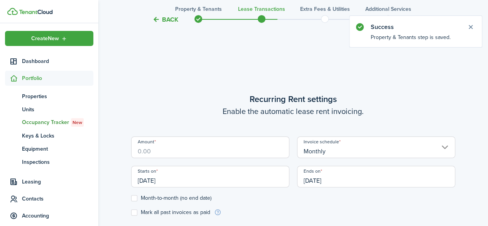
scroll to position [212, 0]
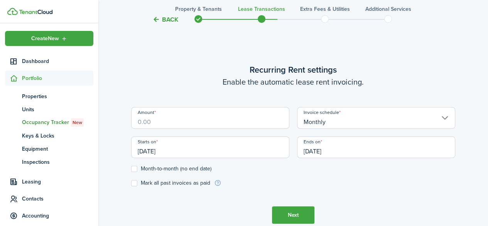
click at [247, 125] on input "Amount" at bounding box center [210, 118] width 158 height 22
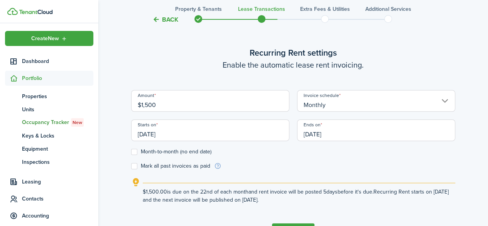
type input "$1,500.00"
click at [170, 167] on label "Mark all past invoices as paid" at bounding box center [170, 166] width 79 height 6
click at [131, 166] on input "Mark all past invoices as paid" at bounding box center [131, 166] width 0 height 0
checkbox input "true"
click at [308, 135] on input "[DATE]" at bounding box center [376, 130] width 158 height 22
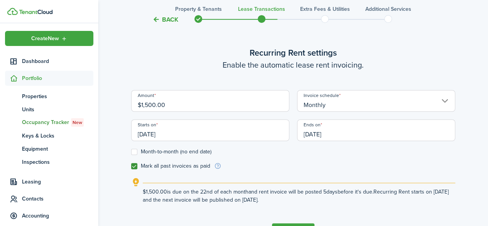
click at [308, 135] on div at bounding box center [243, 112] width 611 height 349
click at [308, 135] on input "[DATE]" at bounding box center [376, 130] width 158 height 22
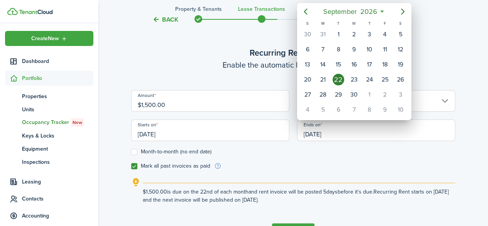
click at [311, 132] on div at bounding box center [243, 112] width 611 height 349
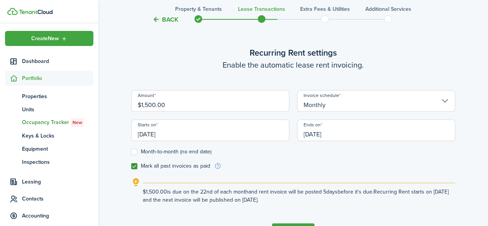
click at [311, 135] on input "[DATE]" at bounding box center [376, 130] width 158 height 22
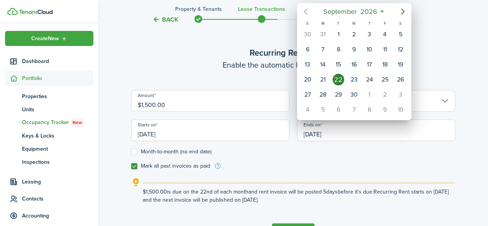
click at [303, 10] on icon "Previous page" at bounding box center [305, 11] width 9 height 9
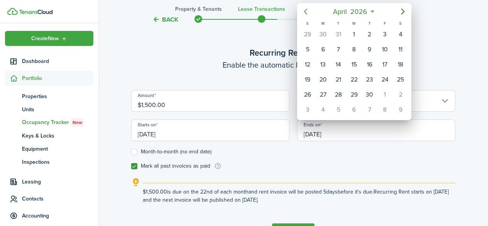
click at [303, 10] on icon "Previous page" at bounding box center [305, 11] width 9 height 9
click at [401, 79] on div "28" at bounding box center [401, 80] width 12 height 12
type input "[DATE]"
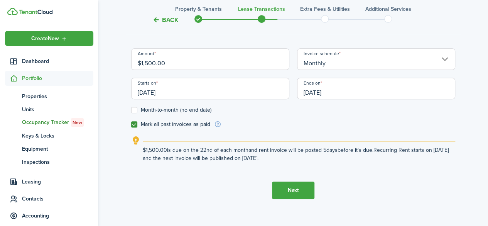
scroll to position [264, 0]
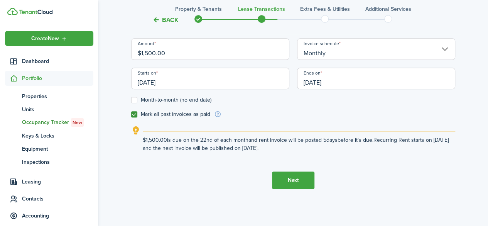
click at [293, 173] on button "Next" at bounding box center [293, 179] width 42 height 17
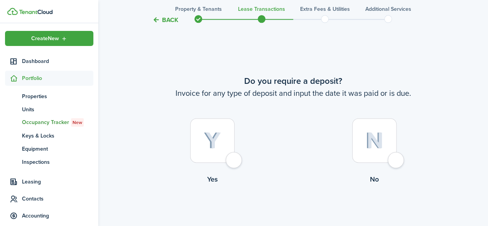
scroll to position [438, 0]
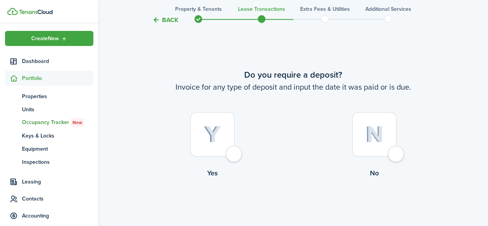
click at [397, 153] on div at bounding box center [374, 134] width 44 height 44
radio input "true"
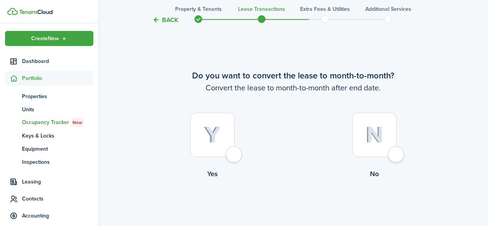
scroll to position [664, 0]
click at [233, 153] on div at bounding box center [212, 134] width 44 height 44
radio input "true"
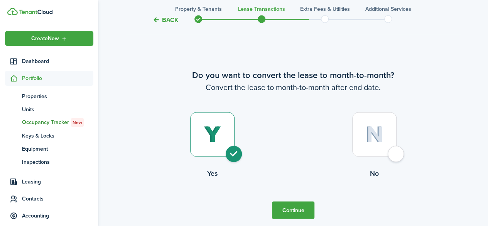
click at [290, 206] on button "Continue" at bounding box center [293, 209] width 42 height 17
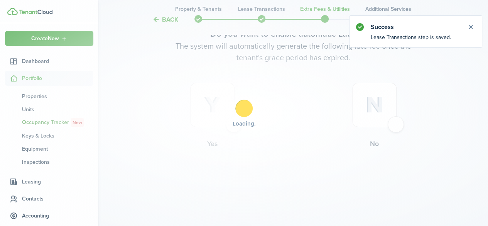
scroll to position [0, 0]
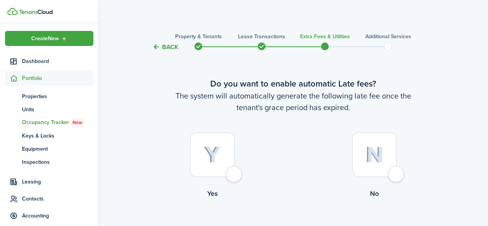
click at [234, 175] on div at bounding box center [212, 154] width 44 height 44
radio input "true"
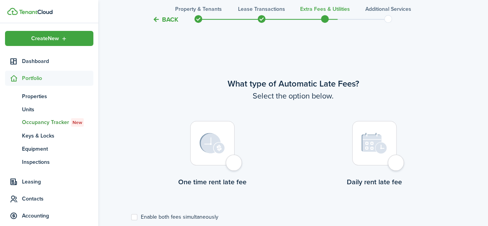
scroll to position [224, 0]
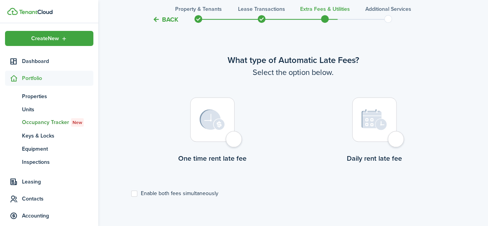
click at [231, 142] on div at bounding box center [212, 119] width 44 height 44
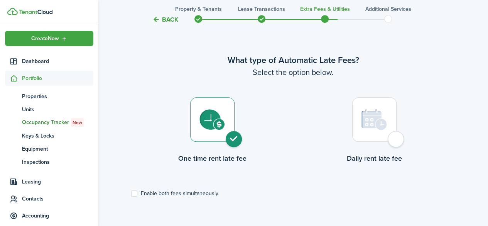
radio input "true"
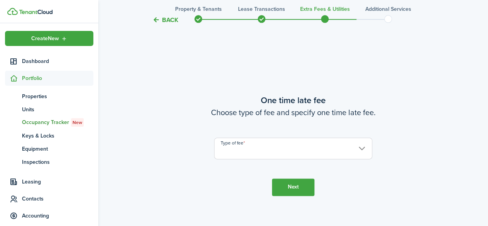
scroll to position [449, 0]
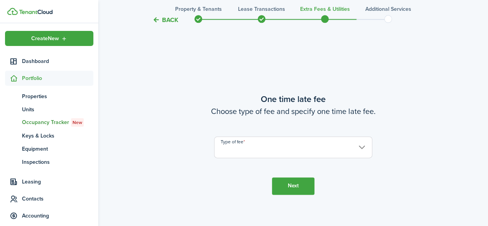
click at [231, 147] on input "Type of fee" at bounding box center [293, 147] width 158 height 22
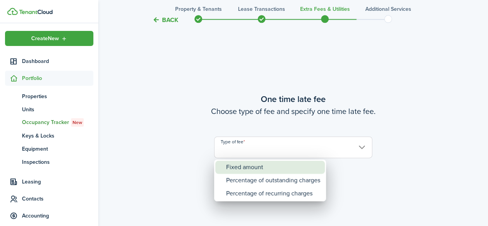
click at [232, 166] on div "Fixed amount" at bounding box center [273, 166] width 94 height 13
type input "Fixed amount"
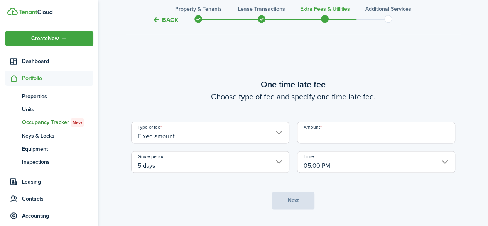
click at [316, 132] on input "Amount" at bounding box center [376, 133] width 158 height 22
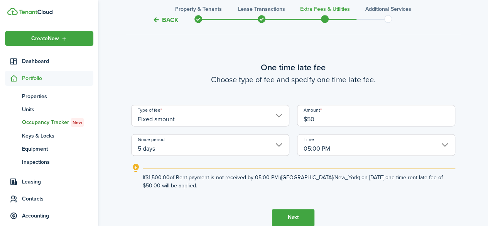
click at [192, 154] on input "5 days" at bounding box center [210, 145] width 158 height 22
type input "$50.00"
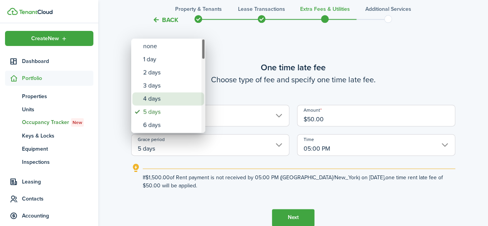
click at [152, 101] on div "4 days" at bounding box center [171, 98] width 56 height 13
type input "4 days"
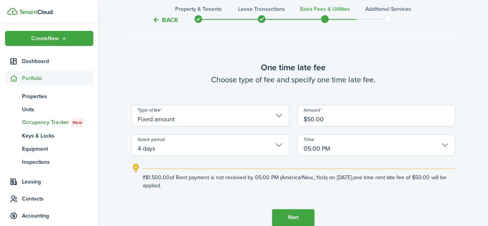
click at [350, 146] on input "05:00 PM" at bounding box center [376, 145] width 158 height 22
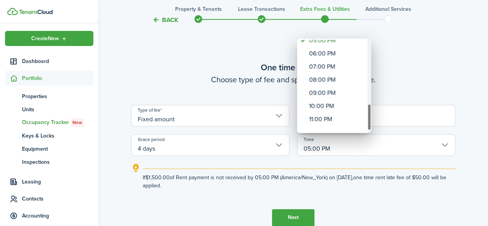
drag, startPoint x: 370, startPoint y: 57, endPoint x: 368, endPoint y: 124, distance: 66.8
click at [368, 124] on div "Time" at bounding box center [369, 117] width 4 height 27
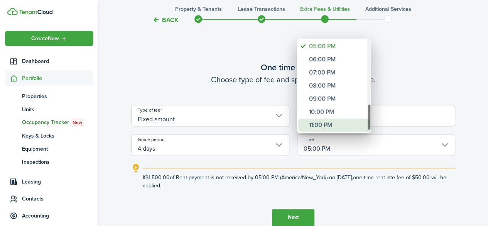
click at [327, 125] on div "11:00 PM" at bounding box center [337, 124] width 56 height 13
type input "11:00 PM"
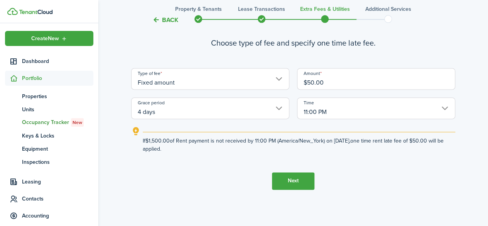
scroll to position [491, 0]
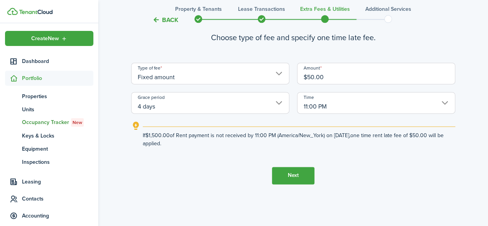
click at [297, 177] on button "Next" at bounding box center [293, 175] width 42 height 17
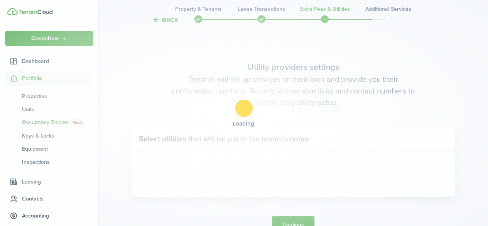
scroll to position [675, 0]
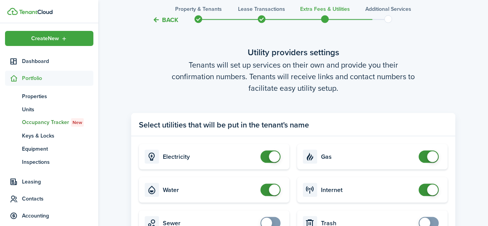
checkbox input "false"
click at [270, 159] on span at bounding box center [274, 156] width 11 height 11
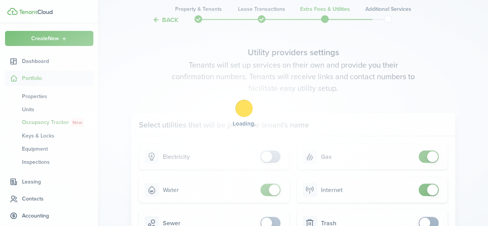
click at [272, 182] on div "Loading" at bounding box center [244, 113] width 488 height 226
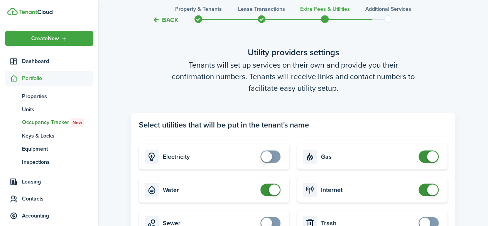
checkbox input "false"
click at [271, 193] on span at bounding box center [274, 189] width 11 height 11
checkbox input "false"
click at [426, 155] on span at bounding box center [429, 156] width 8 height 12
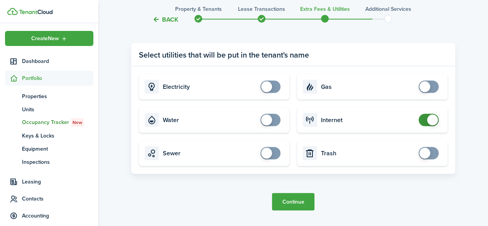
scroll to position [766, 0]
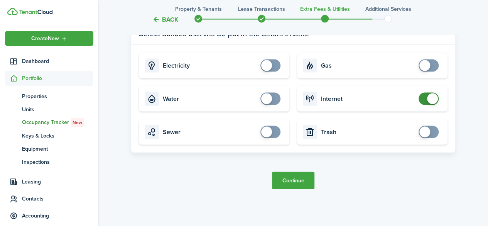
click at [291, 183] on button "Continue" at bounding box center [293, 180] width 42 height 17
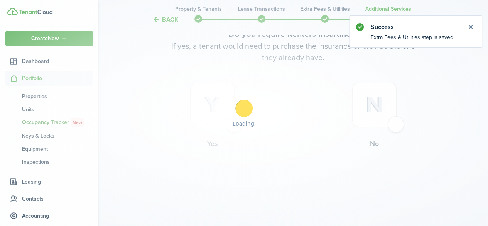
scroll to position [0, 0]
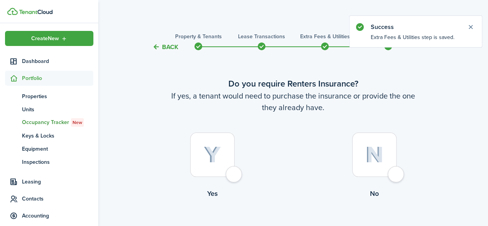
click at [397, 173] on div at bounding box center [374, 154] width 44 height 44
radio input "true"
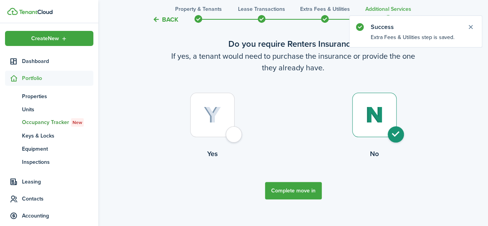
scroll to position [49, 0]
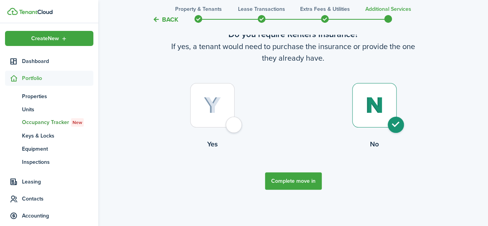
click at [306, 182] on button "Complete move in" at bounding box center [293, 180] width 57 height 17
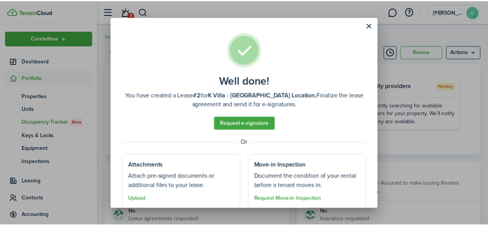
scroll to position [26, 0]
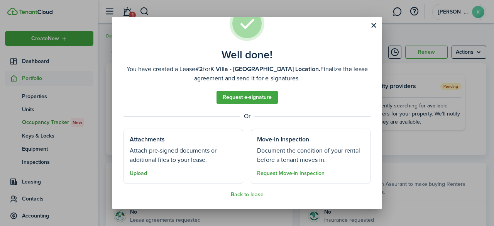
click at [138, 173] on button "Upload" at bounding box center [138, 173] width 17 height 6
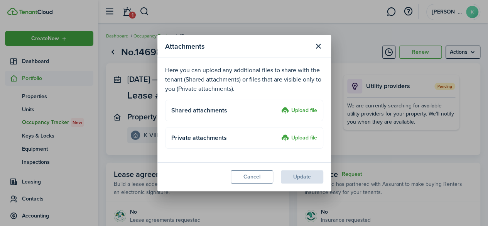
click at [291, 112] on label "Upload file" at bounding box center [299, 110] width 36 height 9
click at [279, 106] on input "Upload file" at bounding box center [279, 106] width 0 height 0
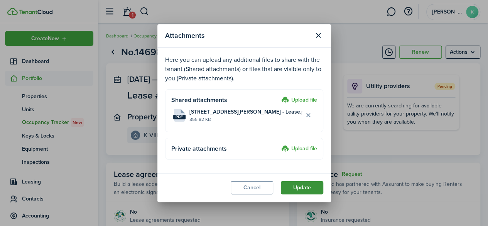
click at [302, 184] on button "Update" at bounding box center [302, 187] width 42 height 13
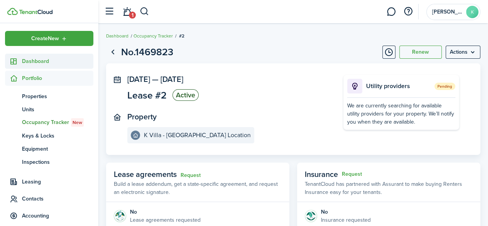
click at [39, 56] on link "Dashboard" at bounding box center [49, 61] width 88 height 15
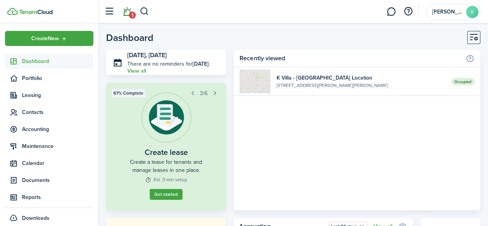
click at [129, 11] on link "1" at bounding box center [127, 12] width 15 height 20
